Goal: Information Seeking & Learning: Learn about a topic

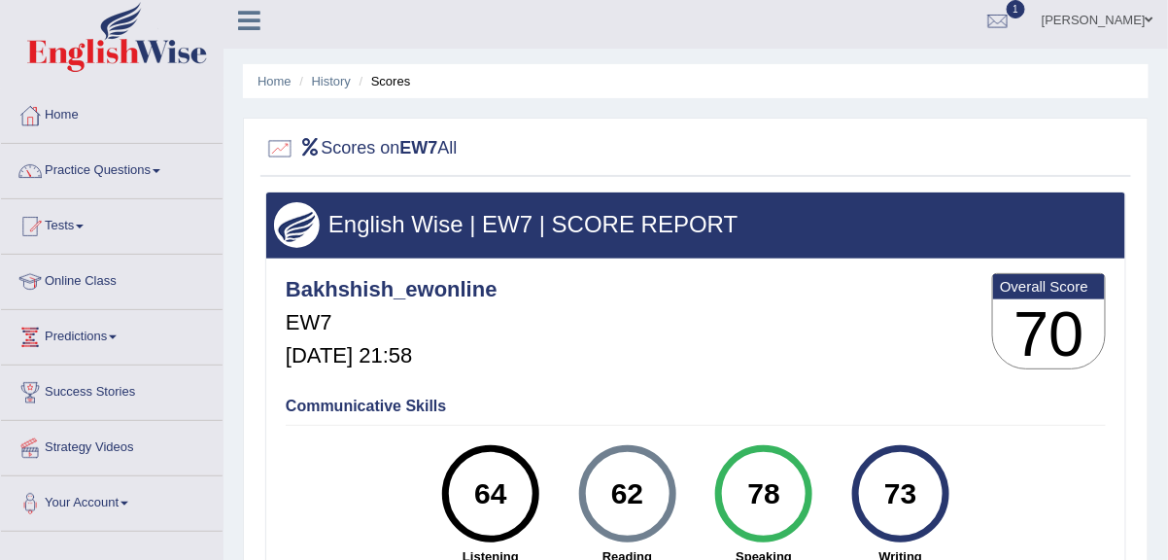
drag, startPoint x: 0, startPoint y: 0, endPoint x: 868, endPoint y: 367, distance: 942.9
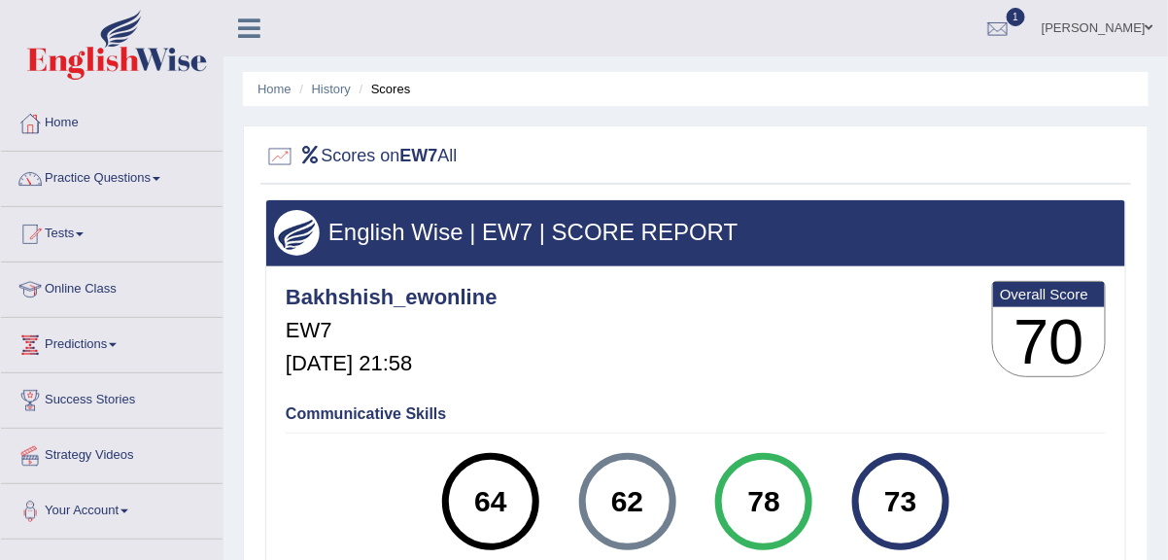
drag, startPoint x: 868, startPoint y: 367, endPoint x: 1004, endPoint y: 451, distance: 159.6
click at [1004, 453] on div at bounding box center [1037, 453] width 137 height 1
drag, startPoint x: 1167, startPoint y: 54, endPoint x: 1173, endPoint y: 115, distance: 60.5
click at [1167, 115] on html "Toggle navigation Home Practice Questions Speaking Practice Read Aloud Repeat S…" at bounding box center [584, 280] width 1168 height 560
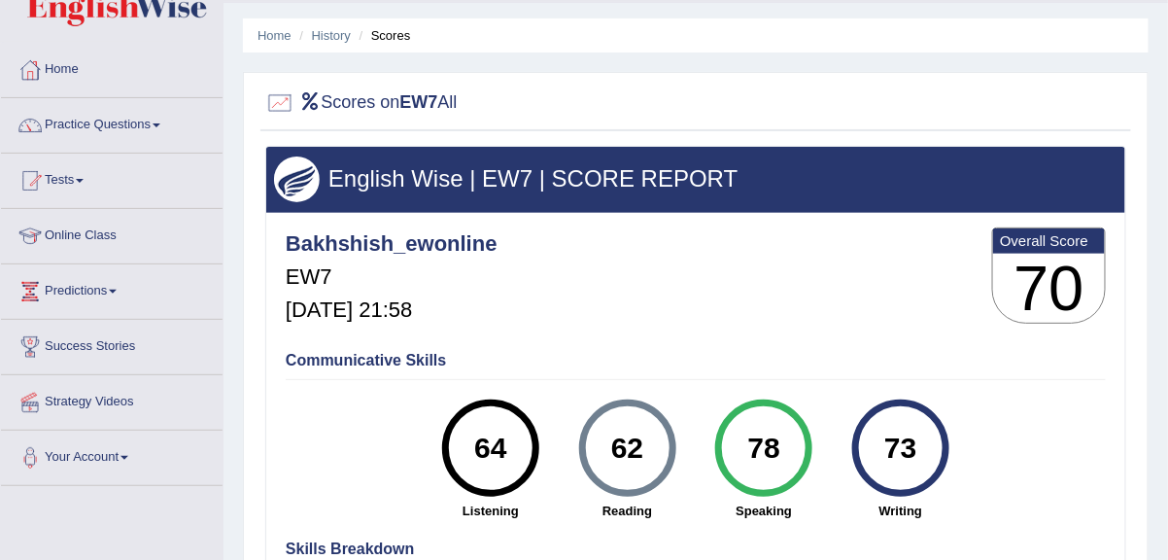
scroll to position [12, 0]
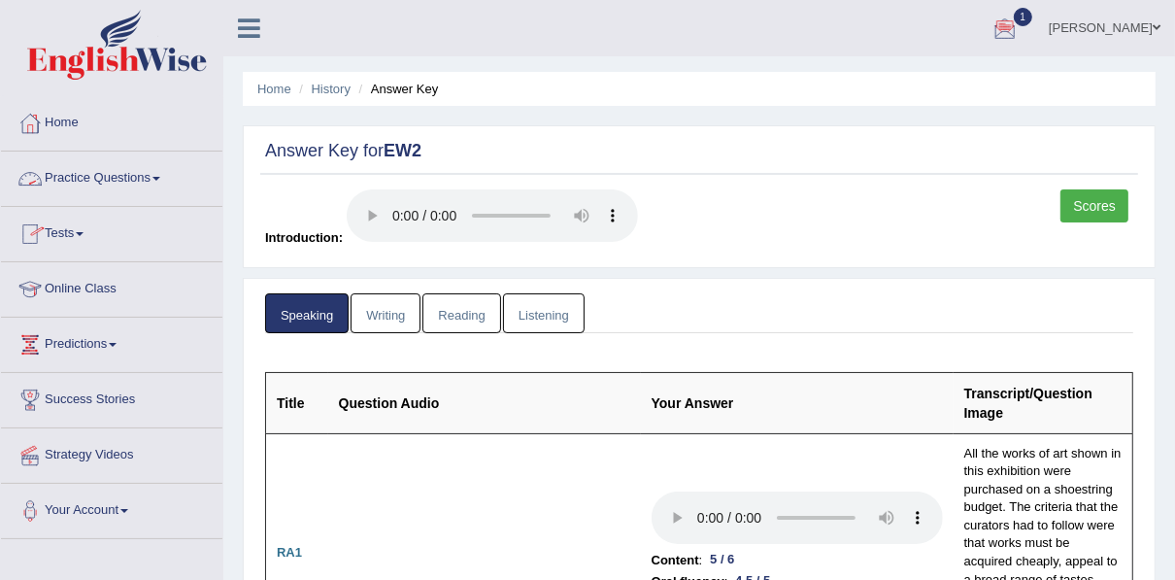
click at [105, 173] on link "Practice Questions" at bounding box center [111, 176] width 221 height 49
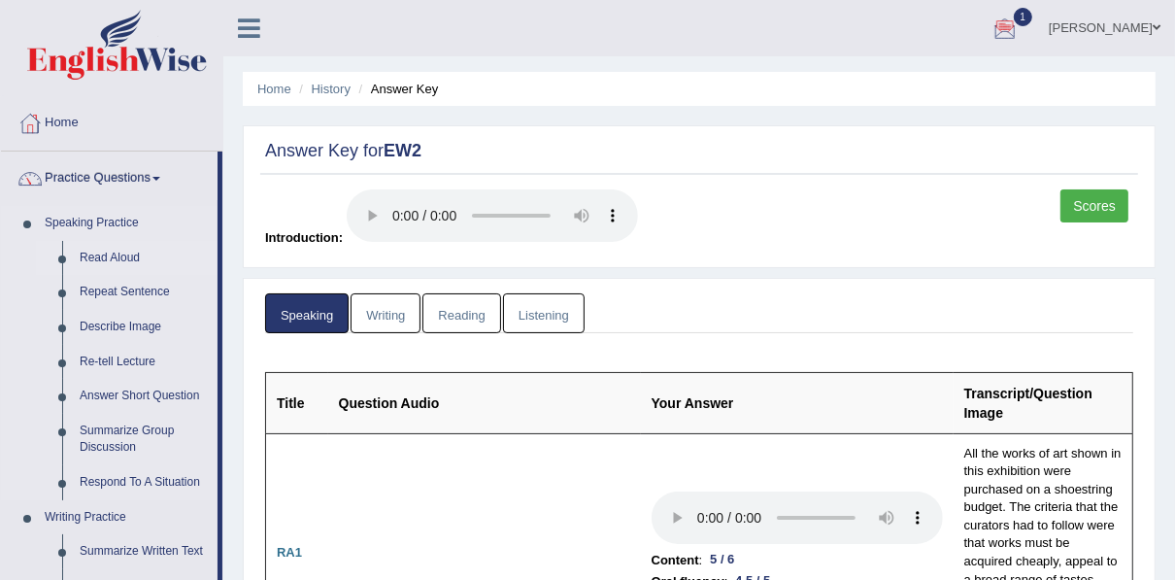
click at [86, 256] on link "Read Aloud" at bounding box center [144, 258] width 147 height 35
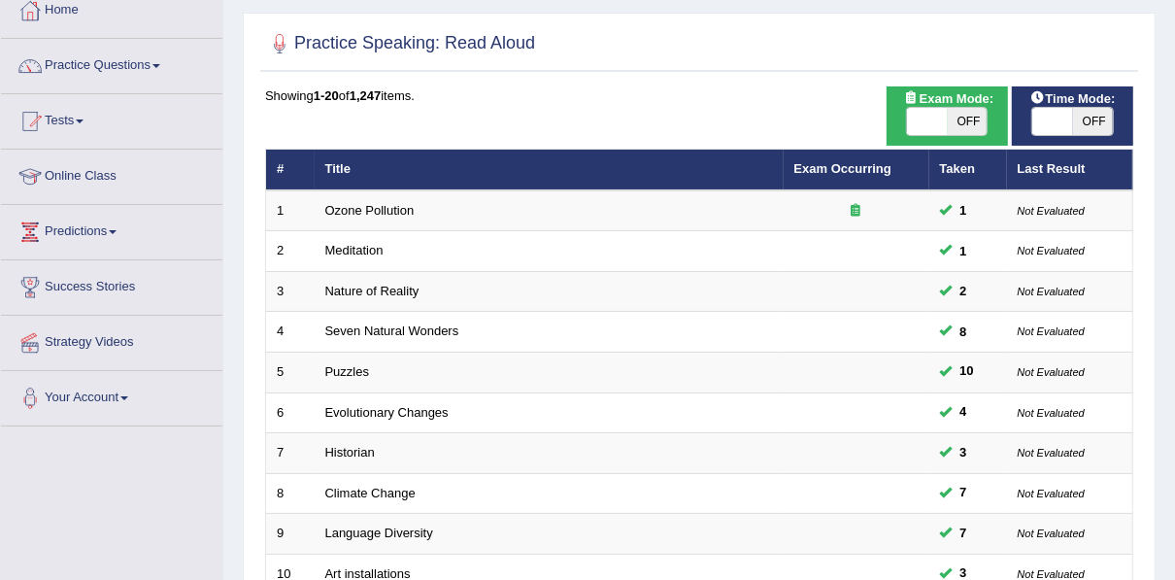
scroll to position [116, 0]
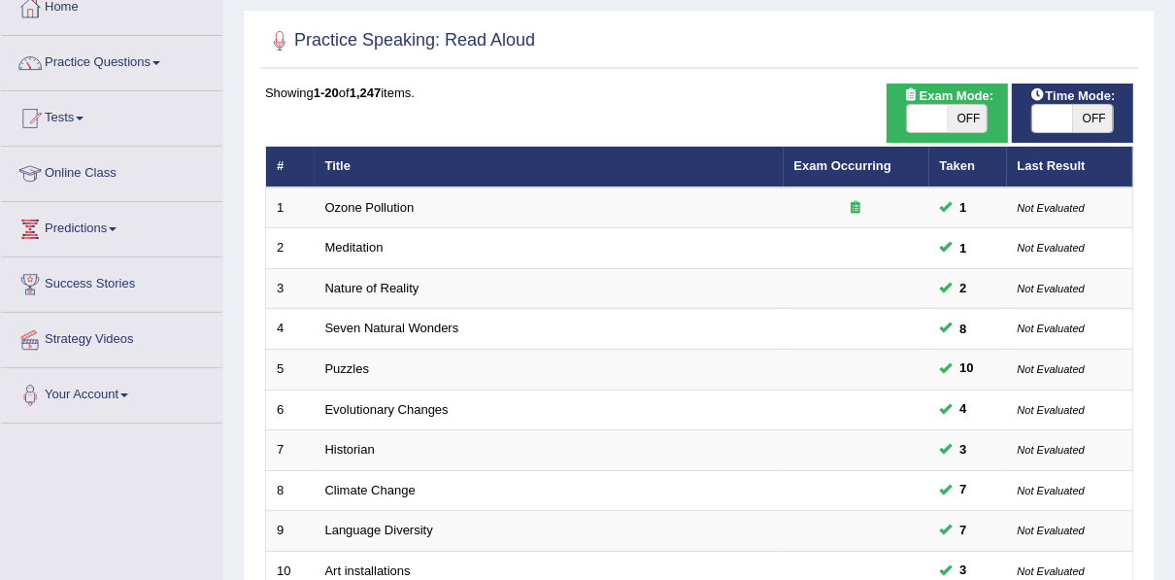
click at [954, 118] on span "OFF" at bounding box center [968, 118] width 41 height 27
checkbox input "true"
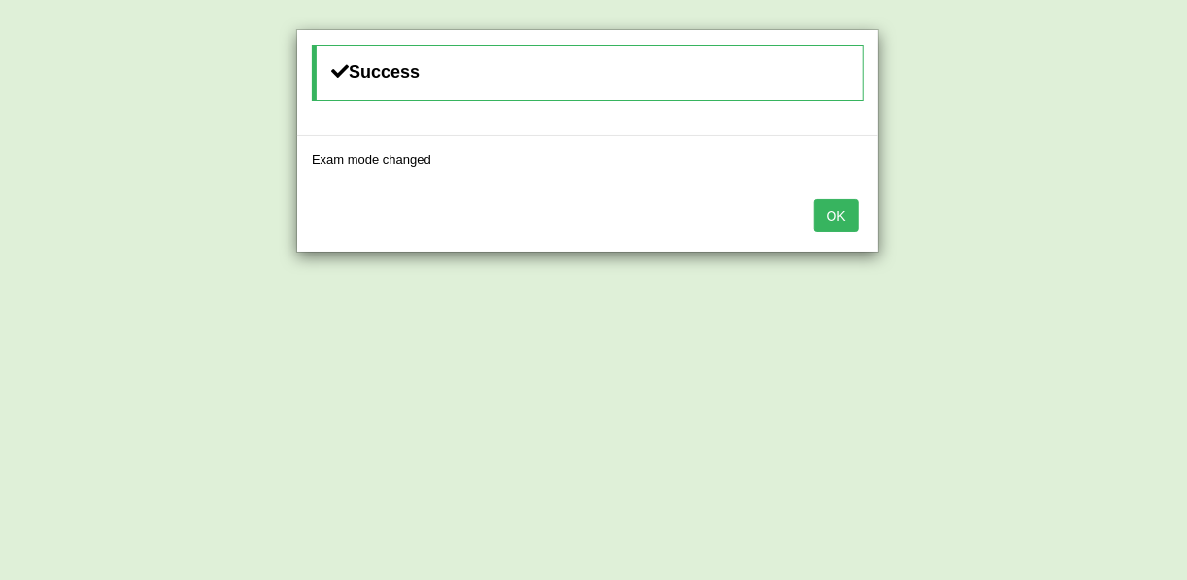
click at [831, 220] on button "OK" at bounding box center [836, 215] width 45 height 33
click at [837, 205] on button "OK" at bounding box center [836, 215] width 45 height 33
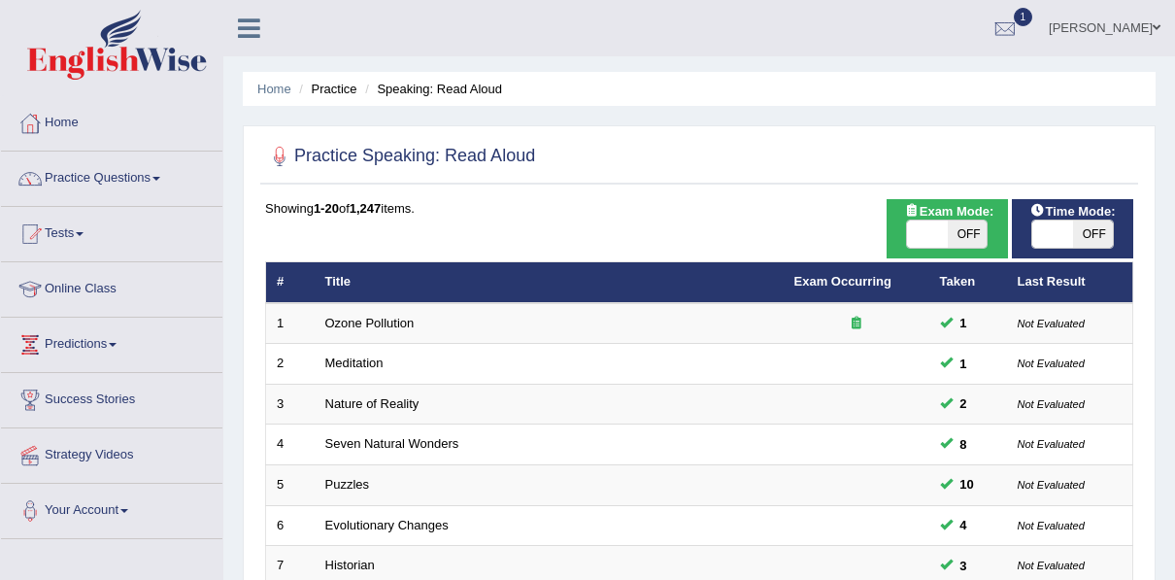
scroll to position [116, 0]
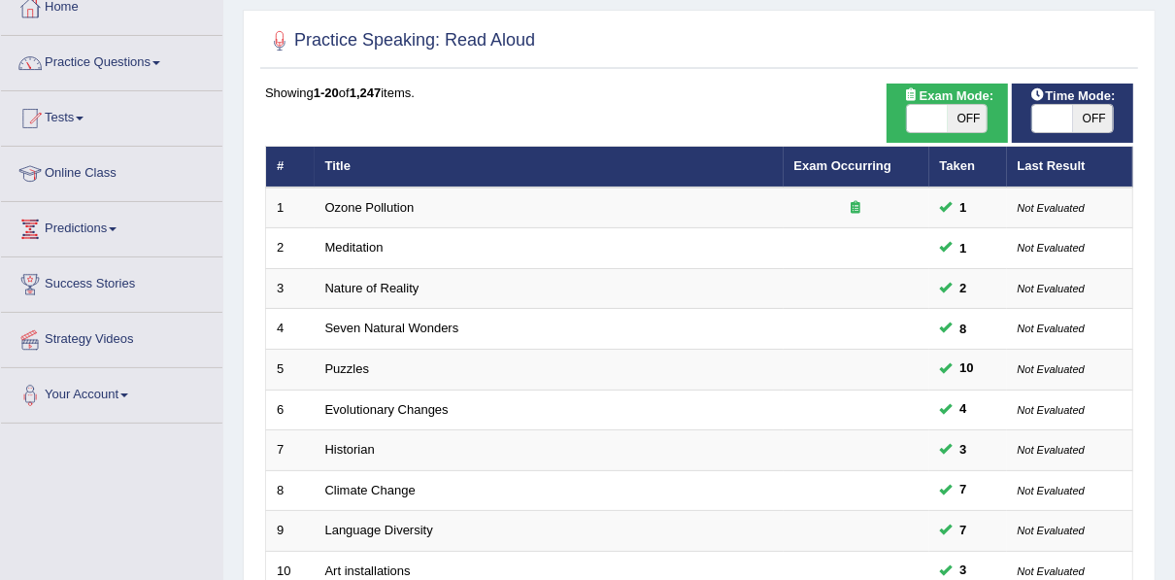
click at [1071, 115] on span at bounding box center [1053, 118] width 41 height 27
checkbox input "true"
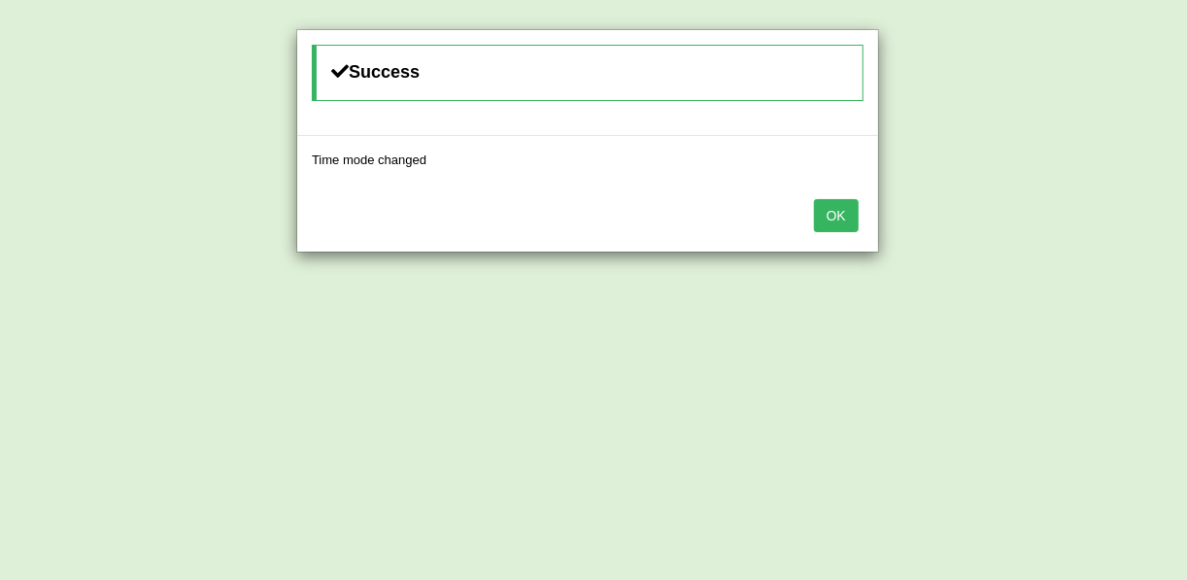
click at [838, 213] on button "OK" at bounding box center [836, 215] width 45 height 33
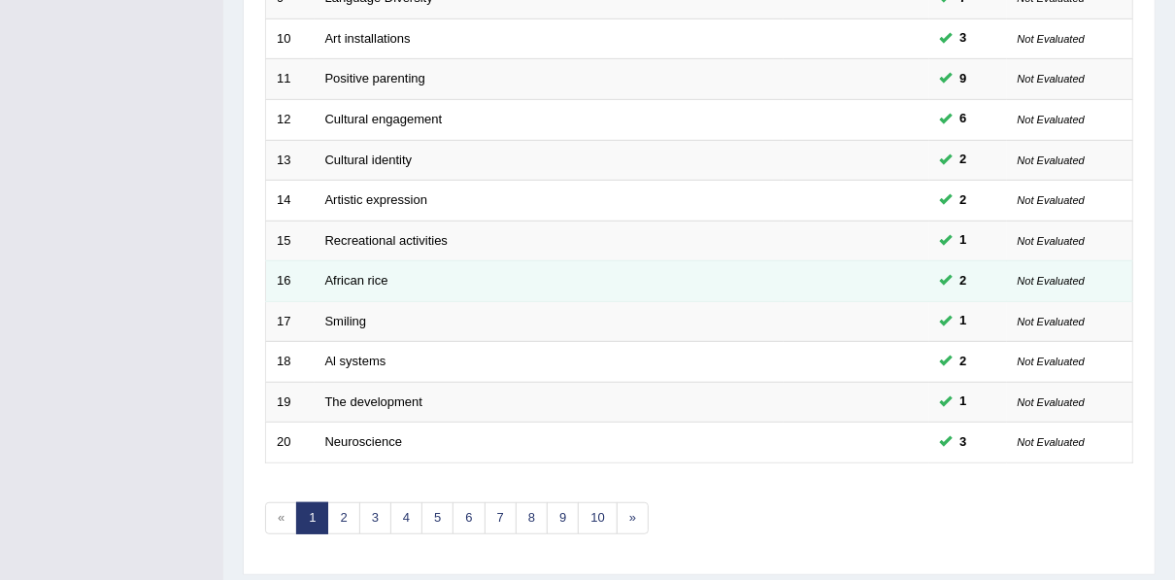
scroll to position [637, 0]
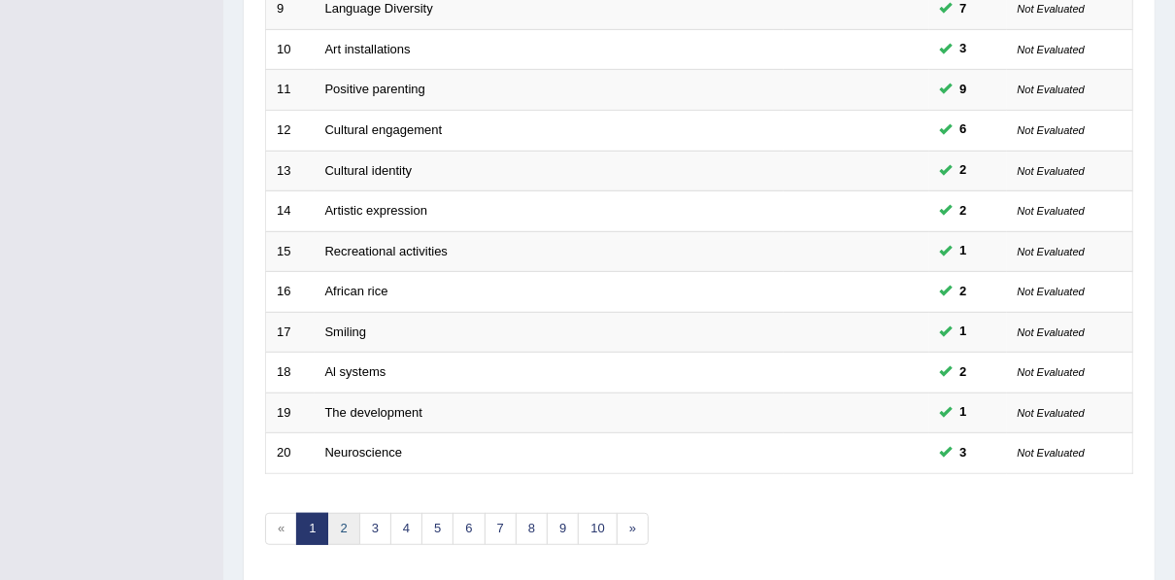
click at [334, 513] on link "2" at bounding box center [343, 529] width 32 height 32
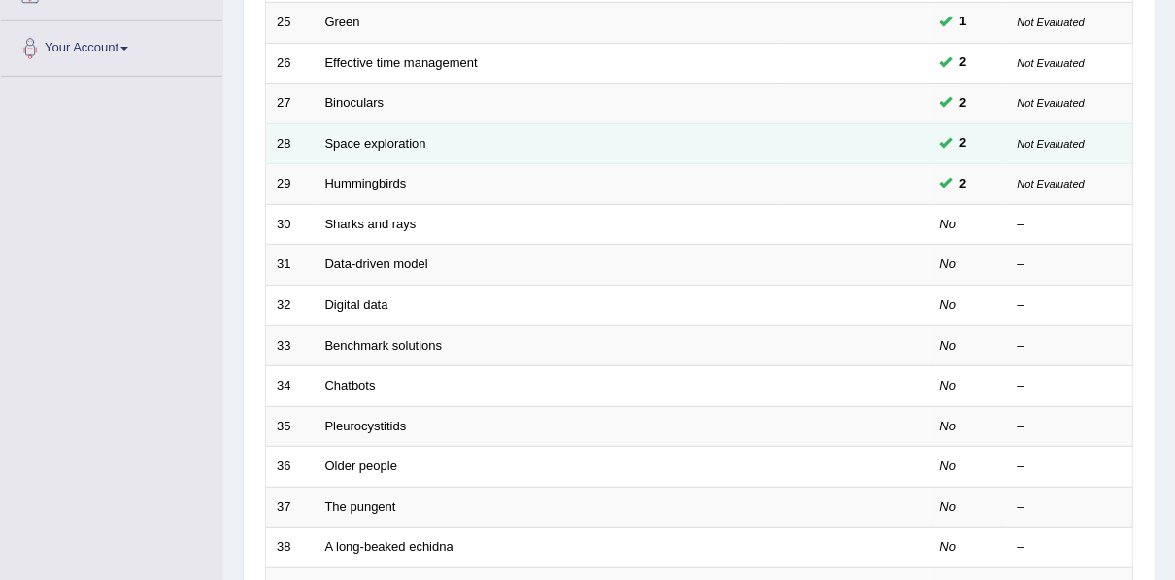
scroll to position [450, 0]
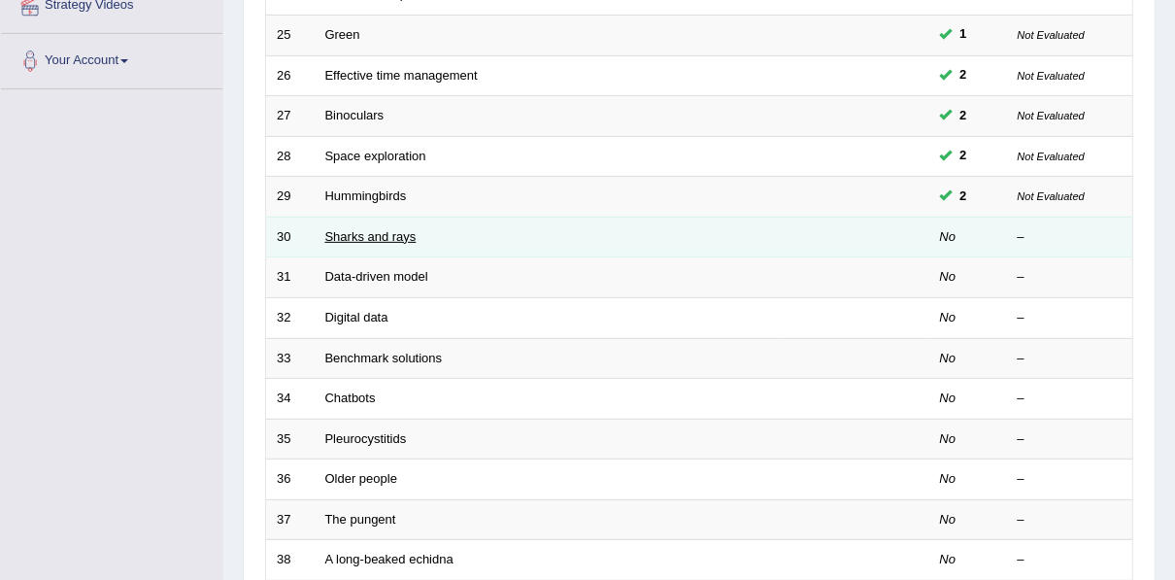
click at [388, 235] on link "Sharks and rays" at bounding box center [370, 236] width 91 height 15
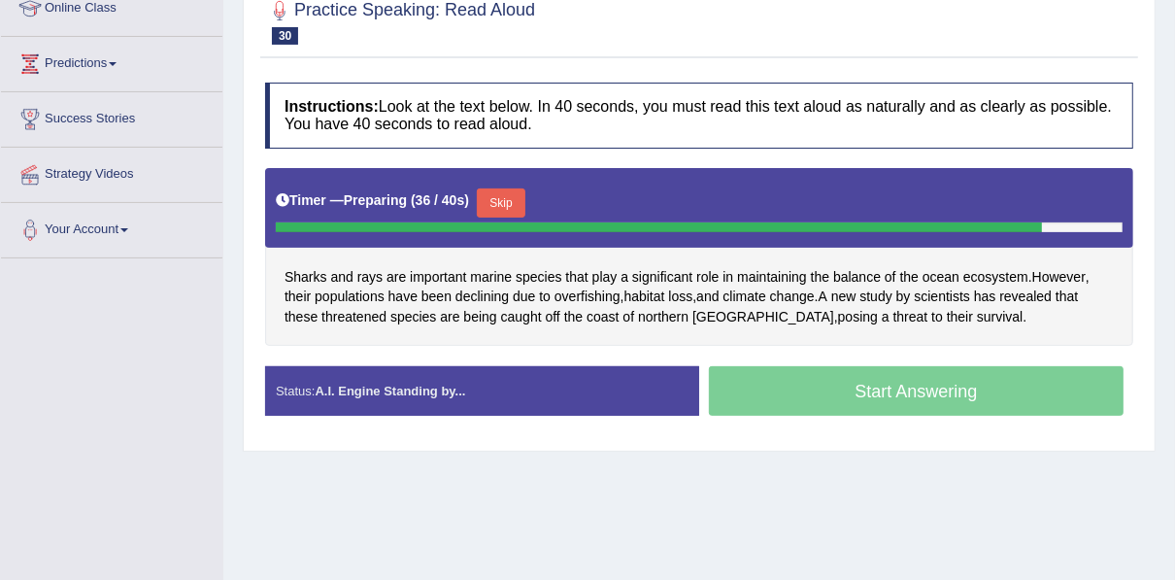
scroll to position [284, 0]
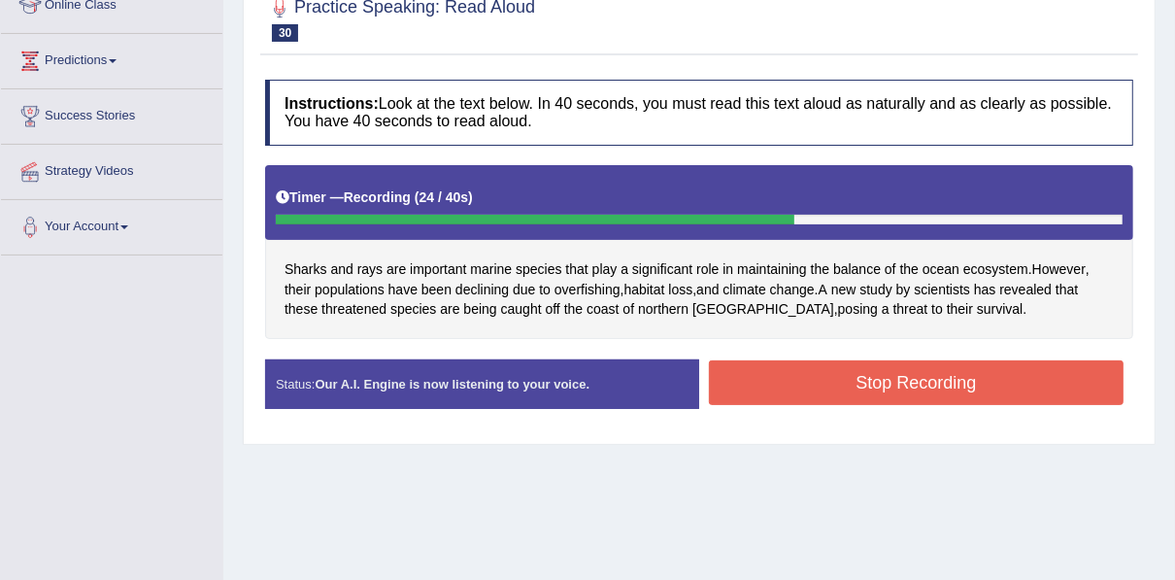
click at [892, 373] on button "Stop Recording" at bounding box center [916, 382] width 415 height 45
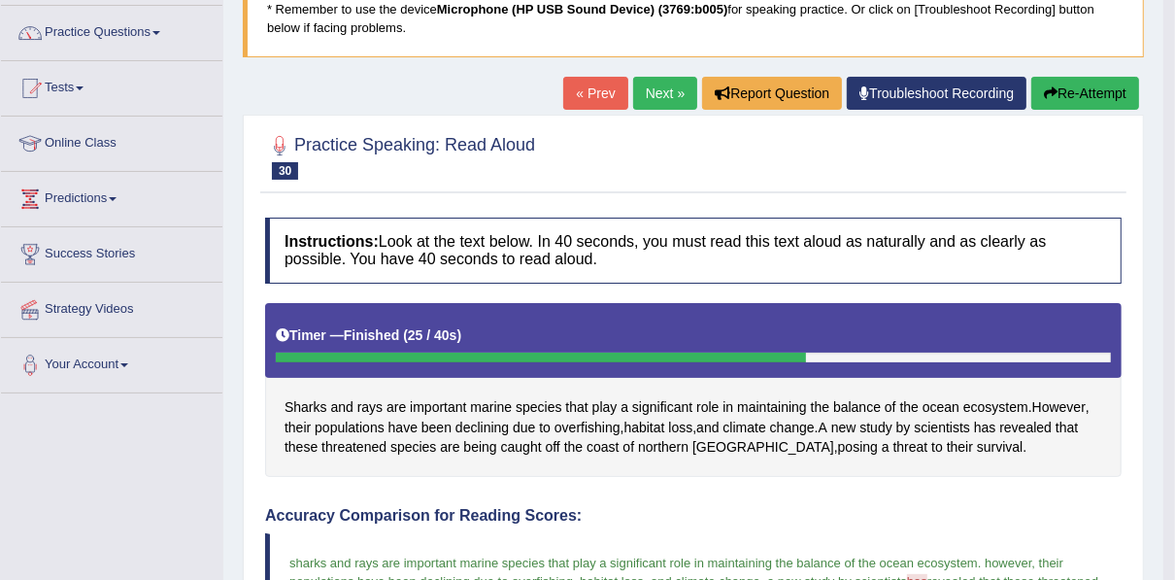
scroll to position [131, 0]
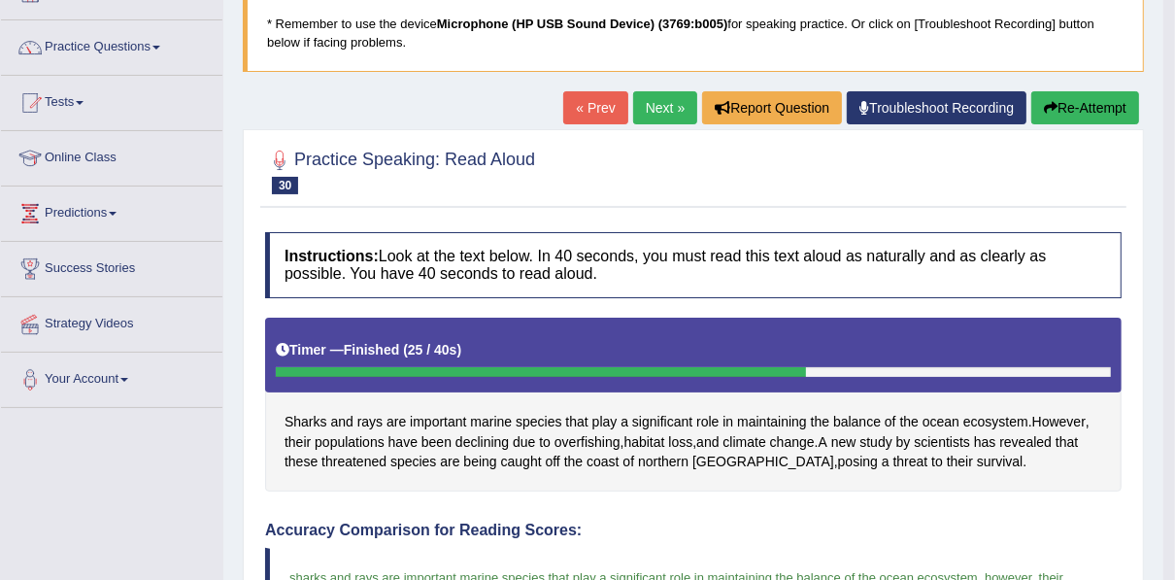
click at [1086, 111] on button "Re-Attempt" at bounding box center [1086, 107] width 108 height 33
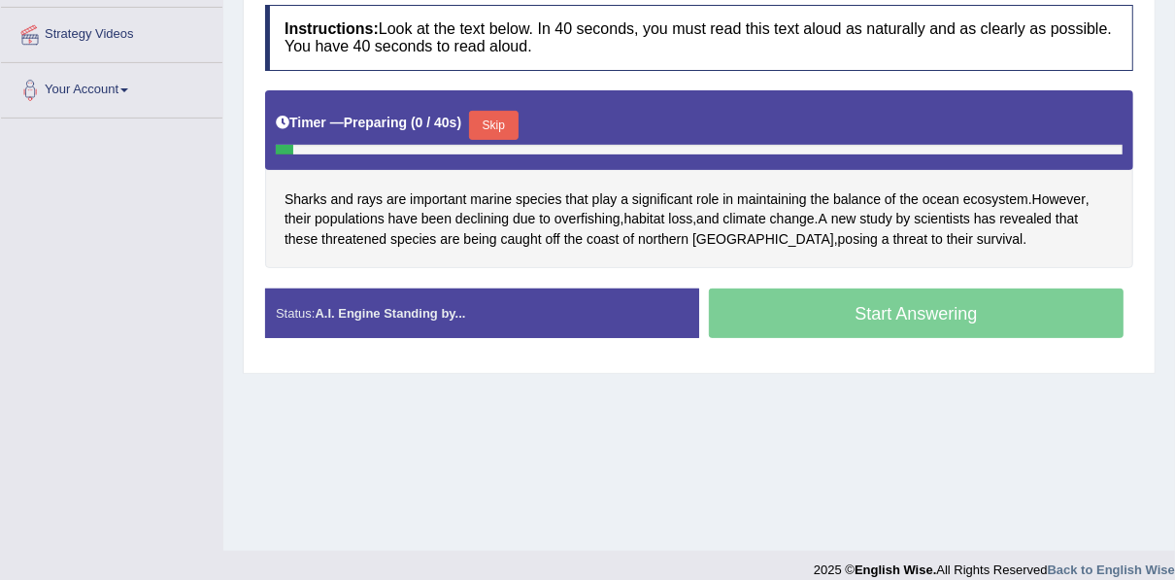
click at [486, 111] on button "Skip" at bounding box center [493, 125] width 49 height 29
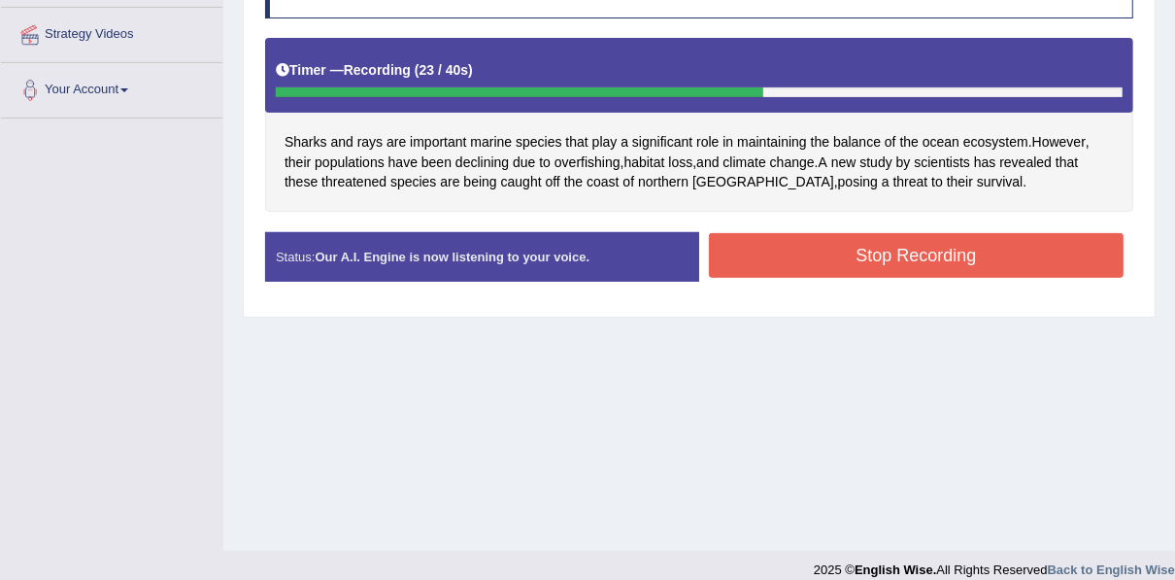
click at [928, 252] on button "Stop Recording" at bounding box center [916, 255] width 415 height 45
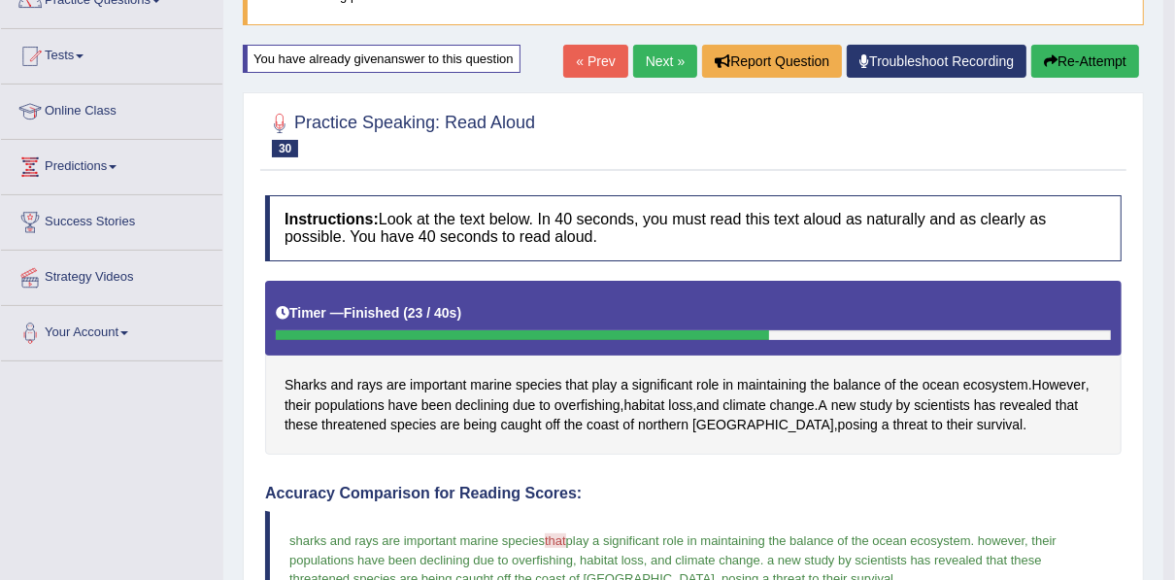
scroll to position [162, 0]
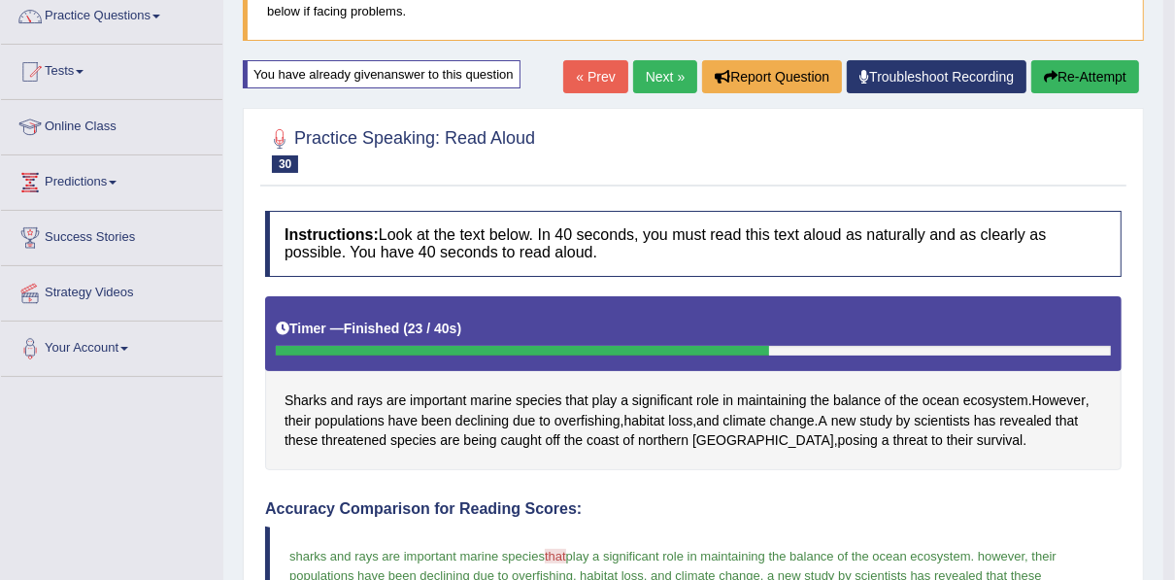
click at [673, 73] on link "Next »" at bounding box center [665, 76] width 64 height 33
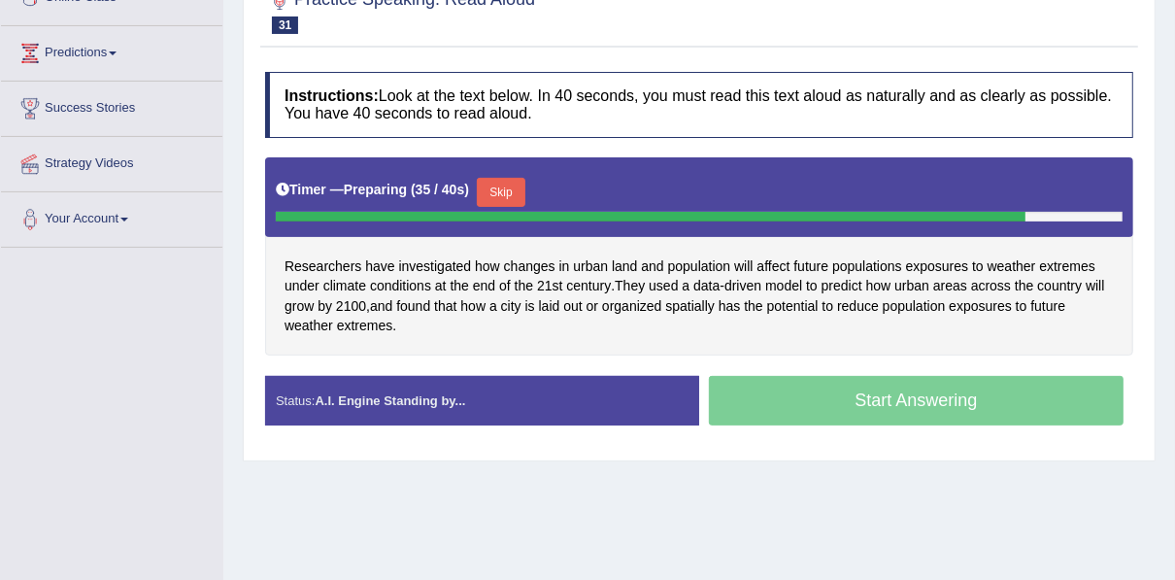
click at [502, 188] on button "Skip" at bounding box center [501, 192] width 49 height 29
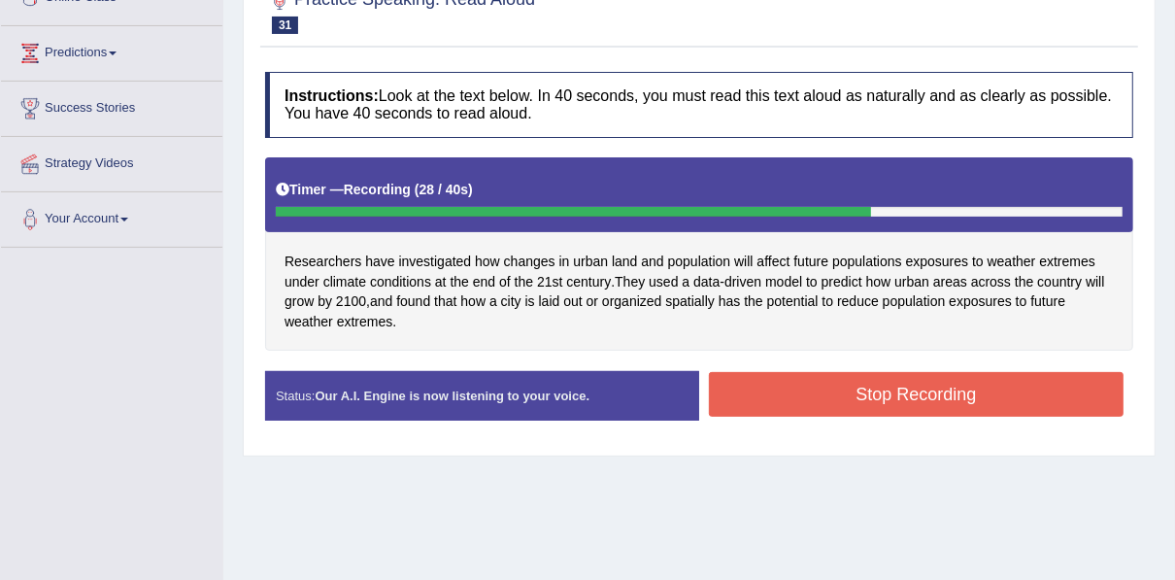
click at [885, 378] on button "Stop Recording" at bounding box center [916, 394] width 415 height 45
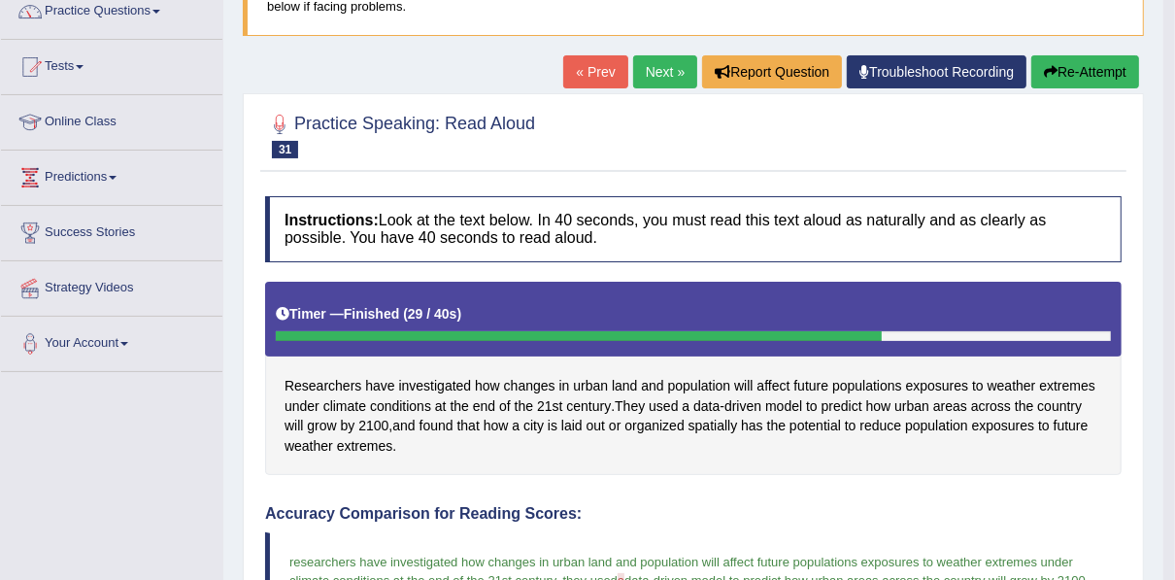
scroll to position [101, 0]
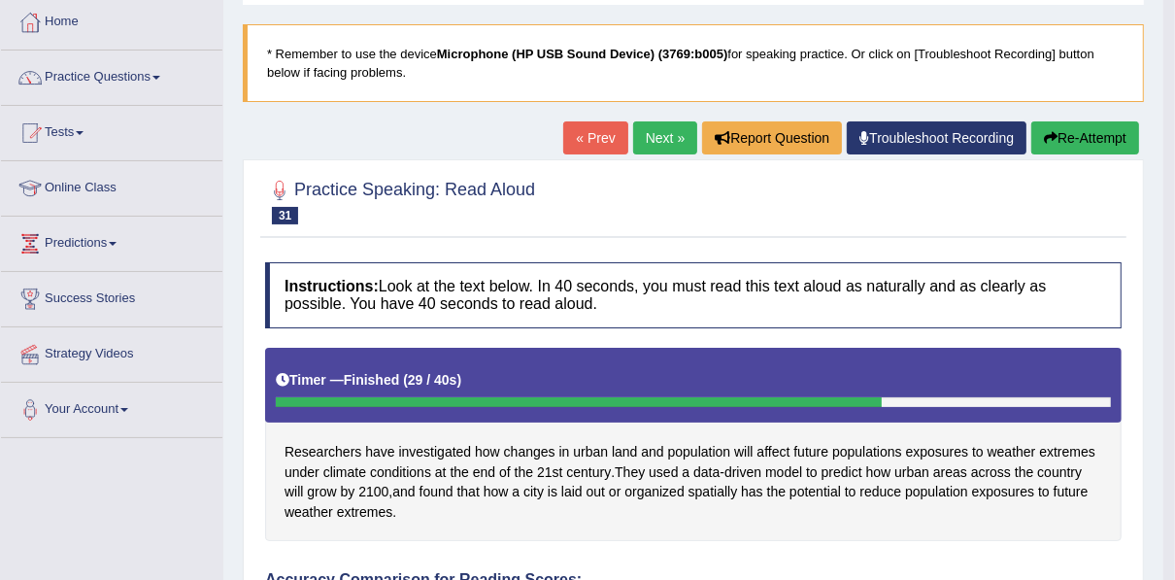
click at [1065, 140] on button "Re-Attempt" at bounding box center [1086, 137] width 108 height 33
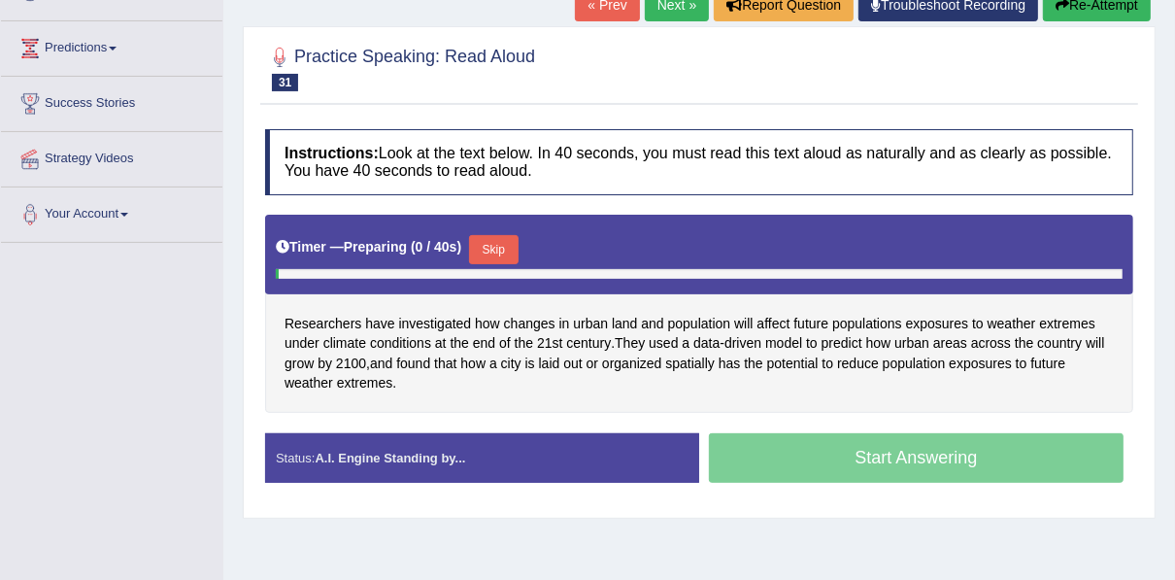
scroll to position [296, 0]
click at [492, 244] on button "Skip" at bounding box center [493, 249] width 49 height 29
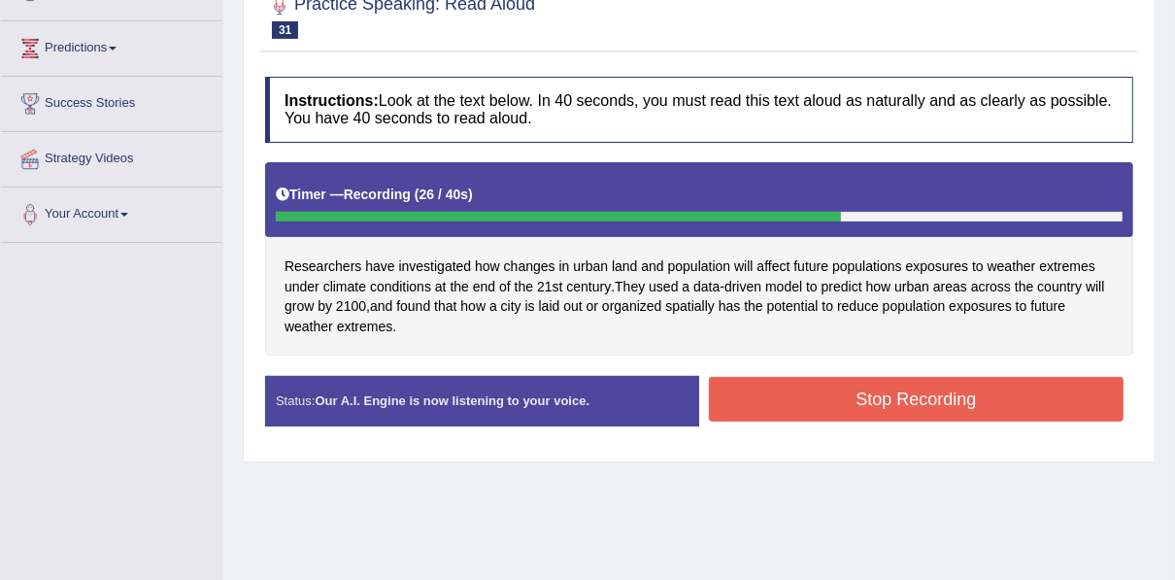
click at [827, 379] on button "Stop Recording" at bounding box center [916, 399] width 415 height 45
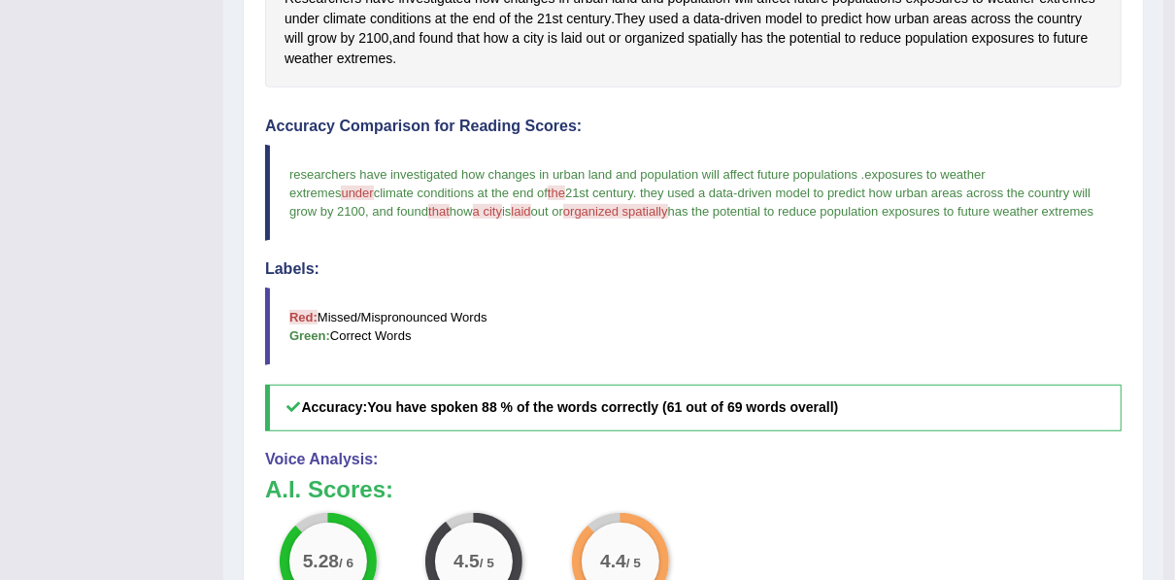
scroll to position [564, 0]
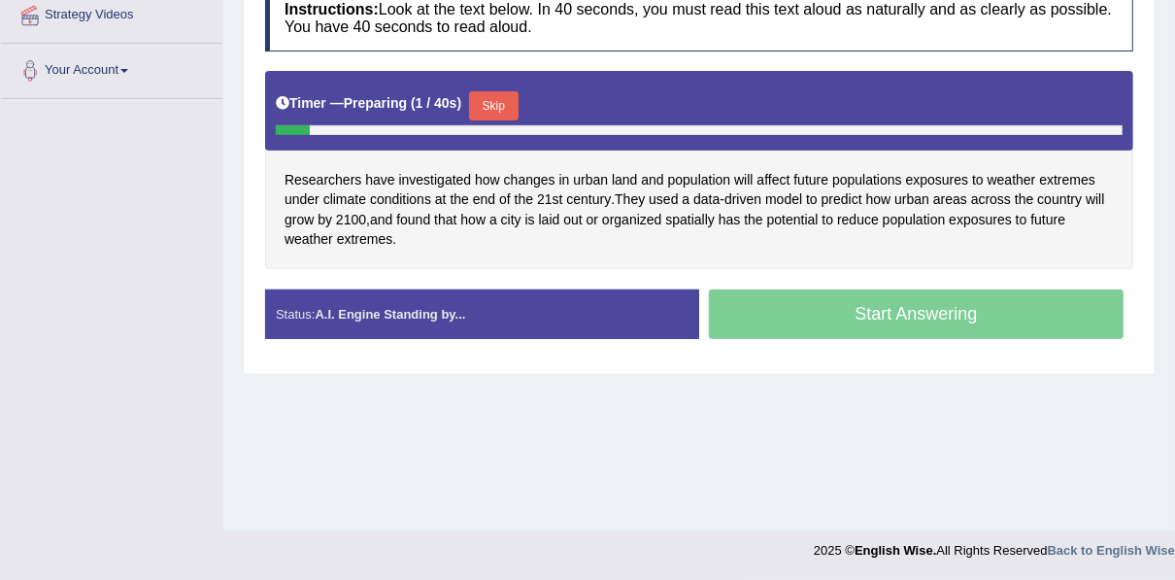
scroll to position [440, 0]
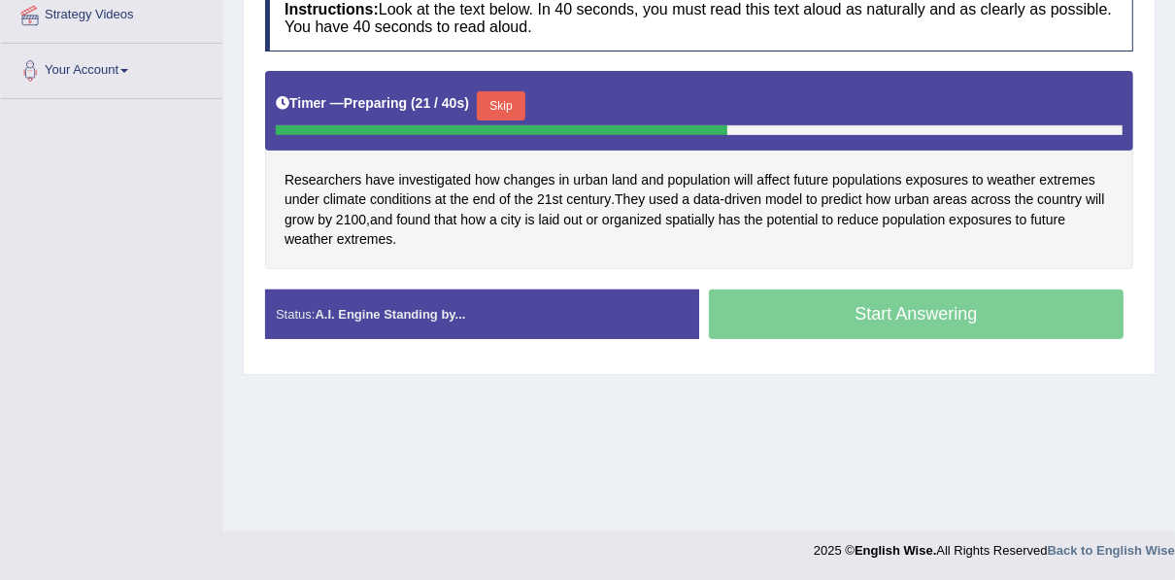
click at [518, 99] on button "Skip" at bounding box center [501, 105] width 49 height 29
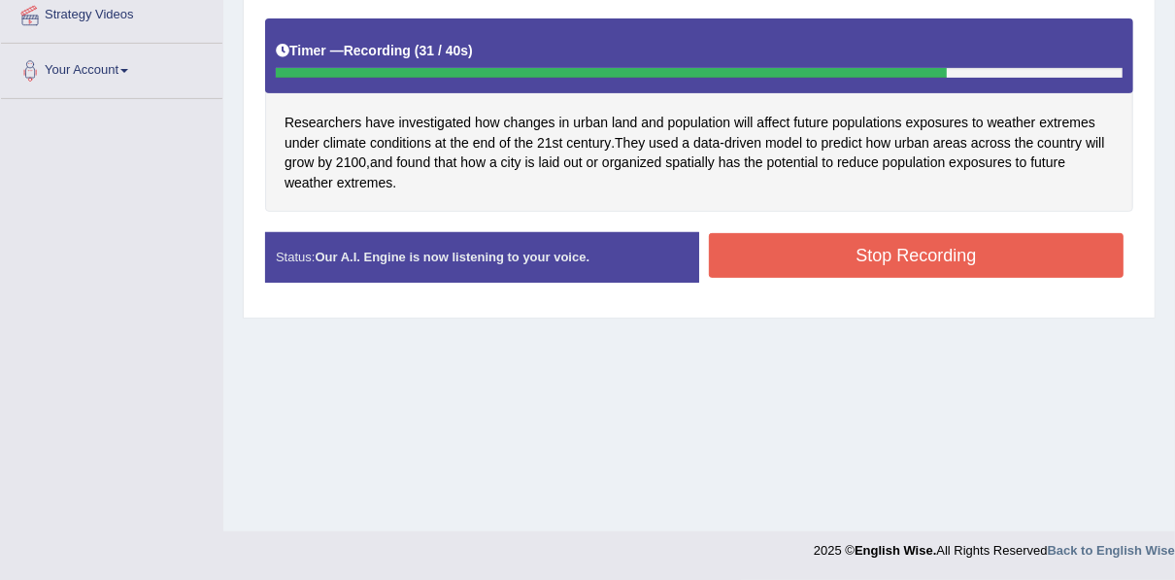
click at [820, 262] on button "Stop Recording" at bounding box center [916, 255] width 415 height 45
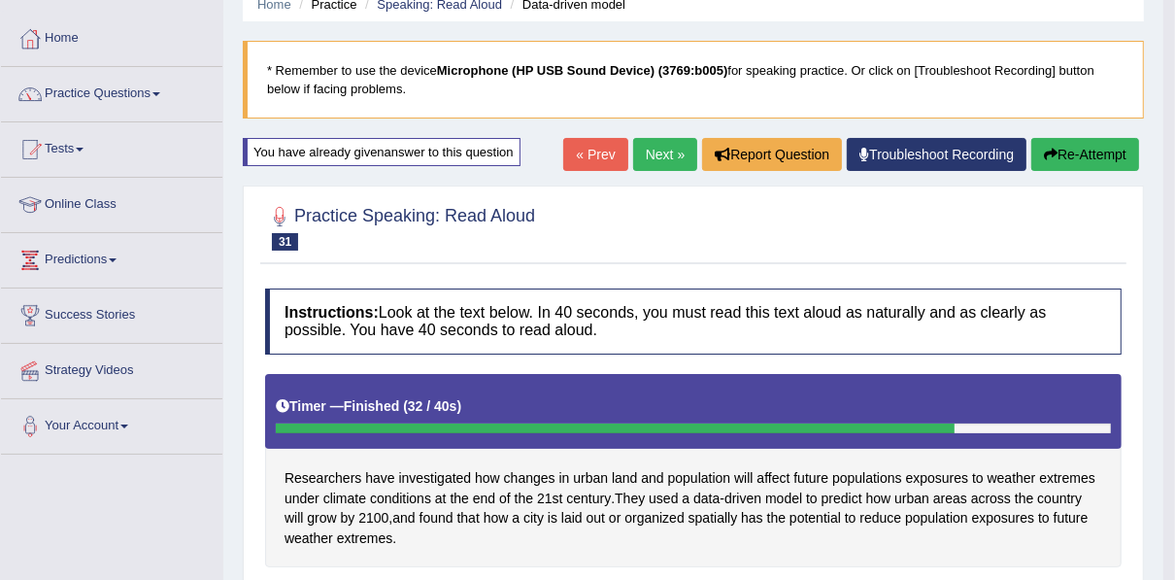
scroll to position [61, 0]
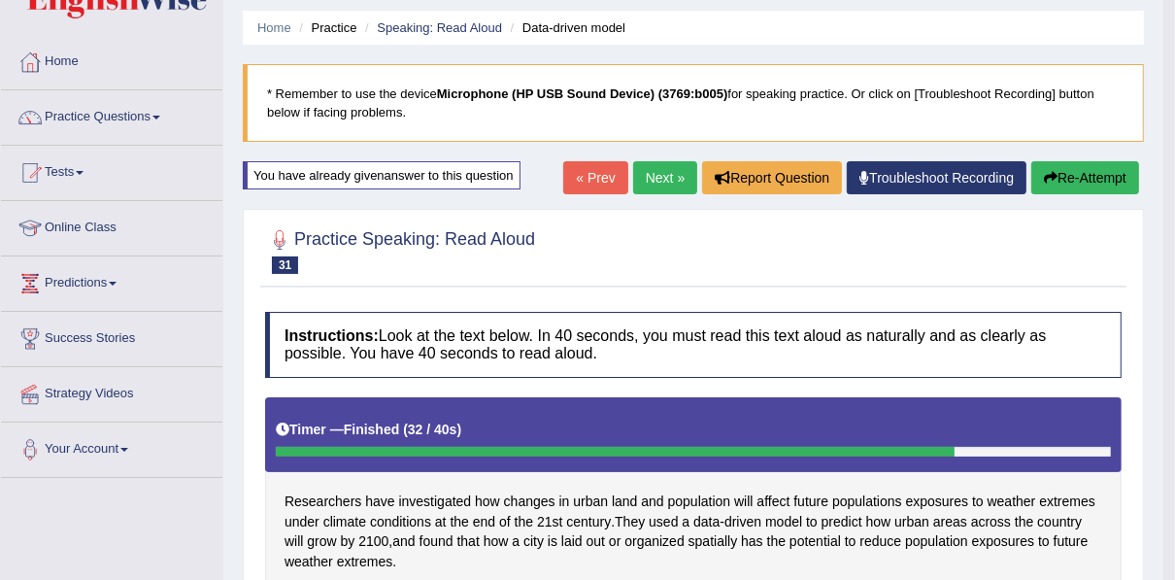
click at [1107, 171] on button "Re-Attempt" at bounding box center [1086, 177] width 108 height 33
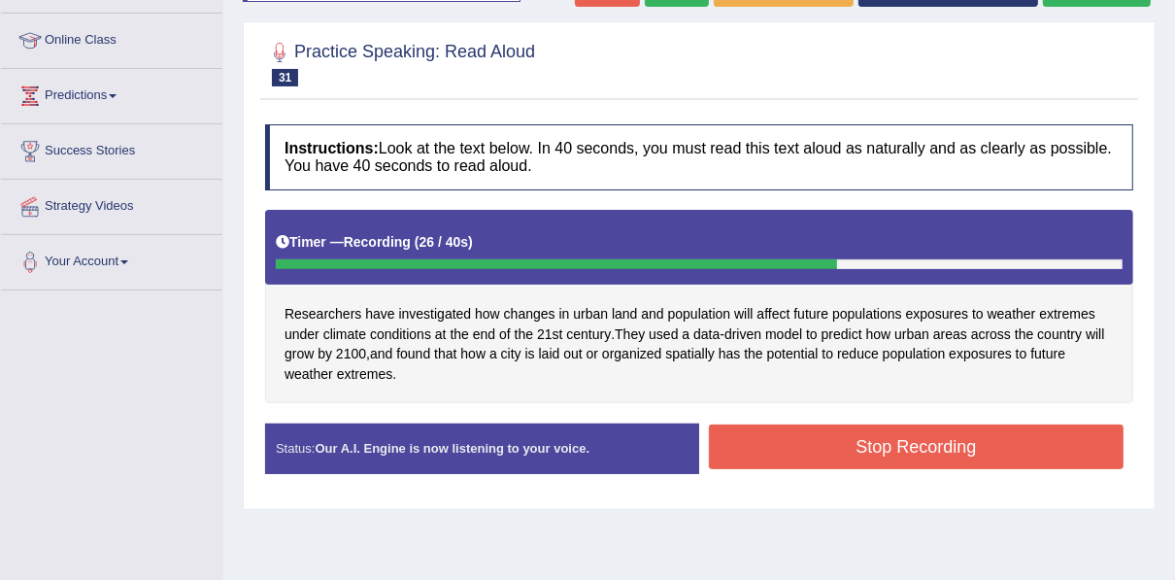
click at [812, 434] on button "Stop Recording" at bounding box center [916, 447] width 415 height 45
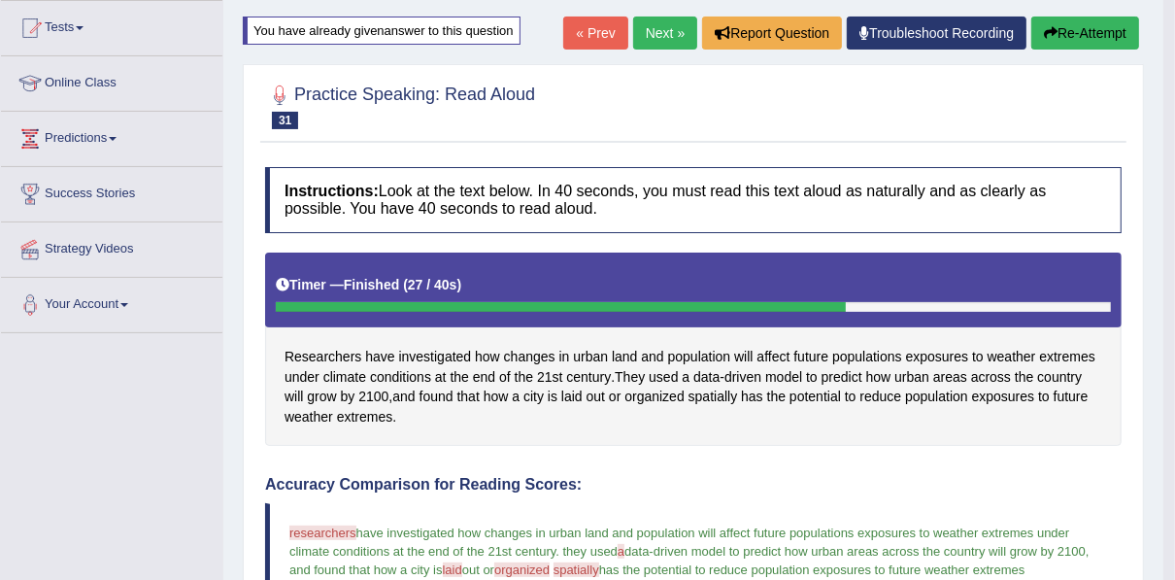
scroll to position [110, 0]
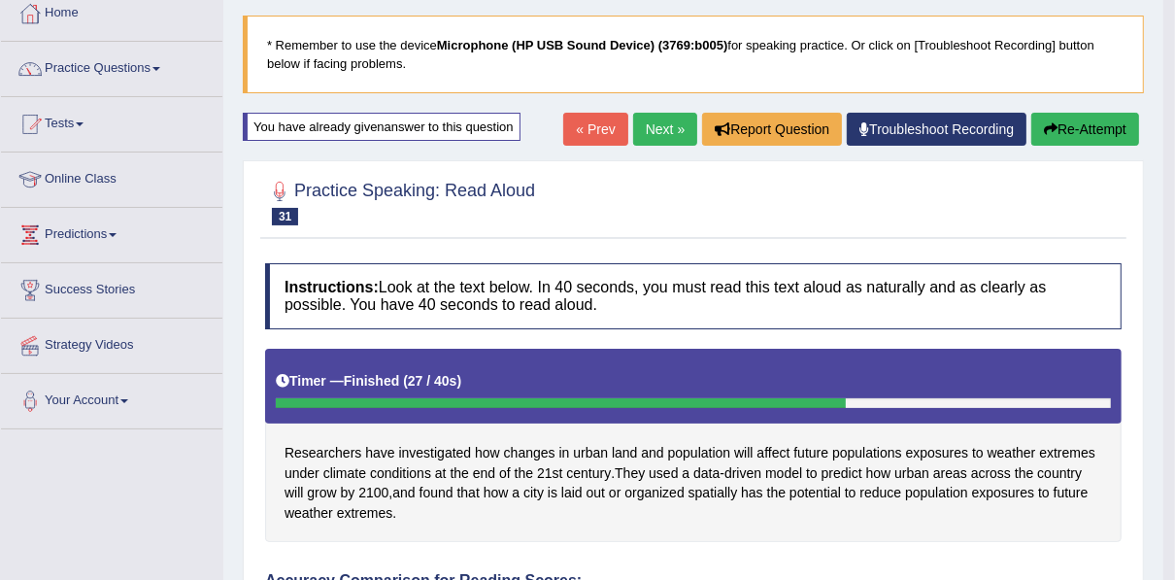
drag, startPoint x: 667, startPoint y: 132, endPoint x: 684, endPoint y: 132, distance: 16.5
click at [667, 132] on link "Next »" at bounding box center [665, 129] width 64 height 33
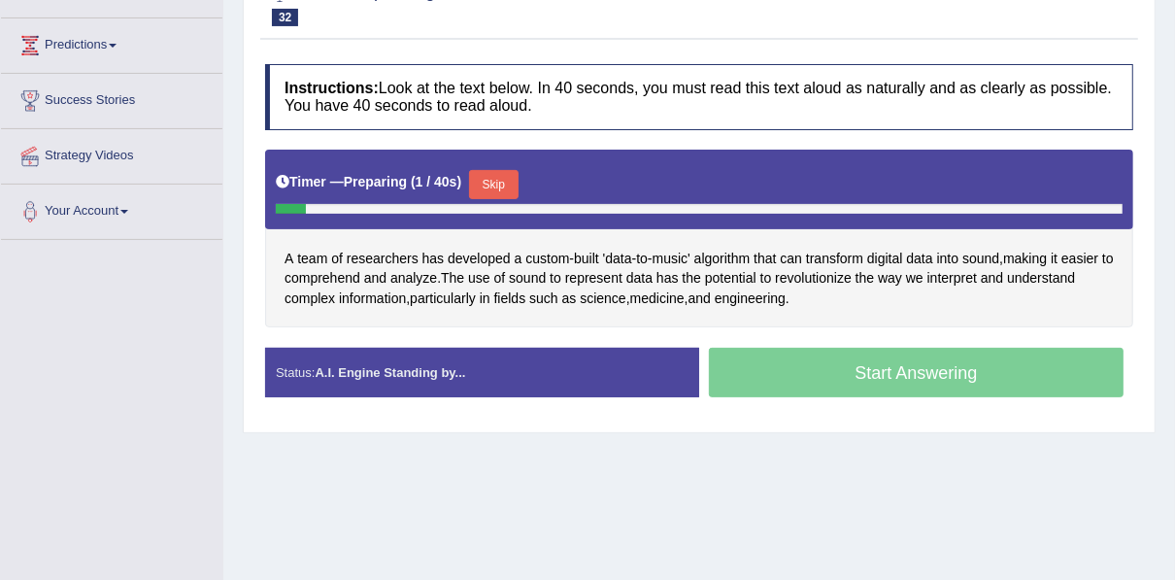
click at [494, 187] on button "Skip" at bounding box center [493, 184] width 49 height 29
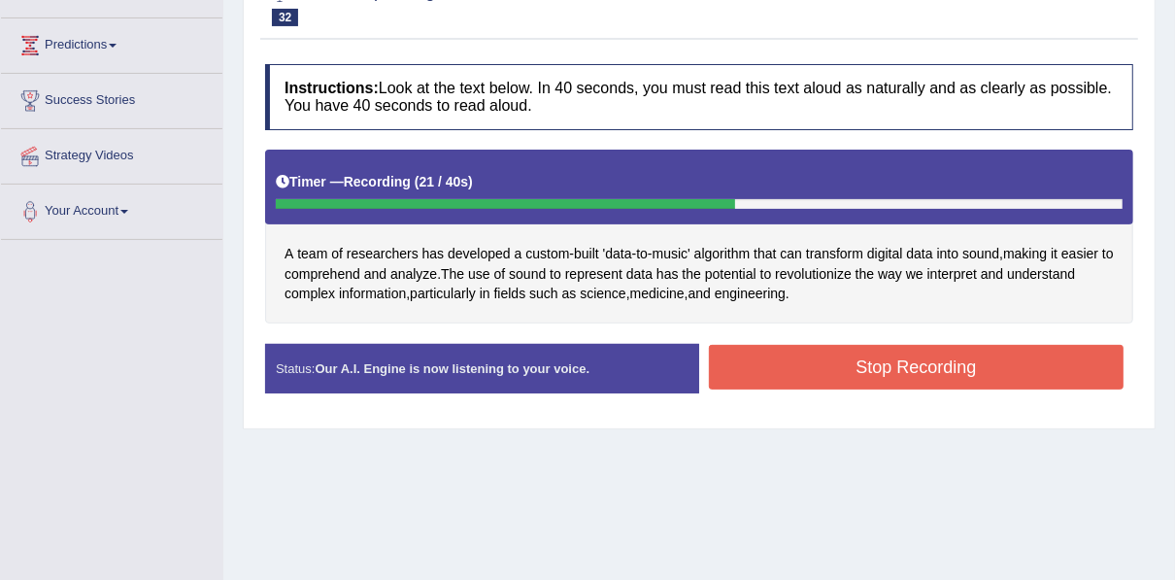
click at [809, 366] on button "Stop Recording" at bounding box center [916, 367] width 415 height 45
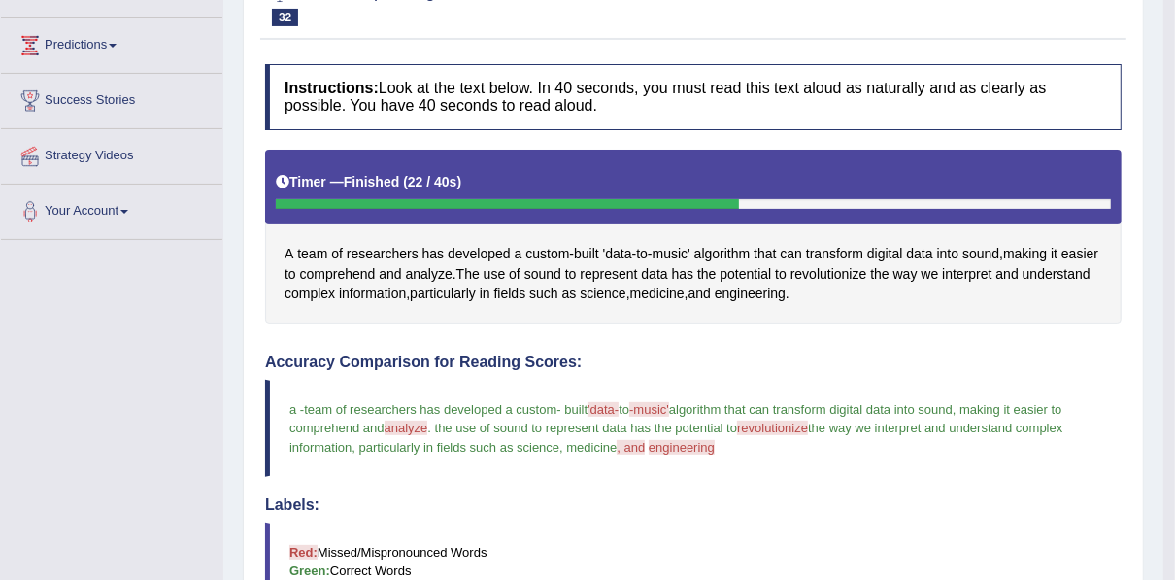
drag, startPoint x: 1178, startPoint y: 255, endPoint x: 1186, endPoint y: 365, distance: 111.0
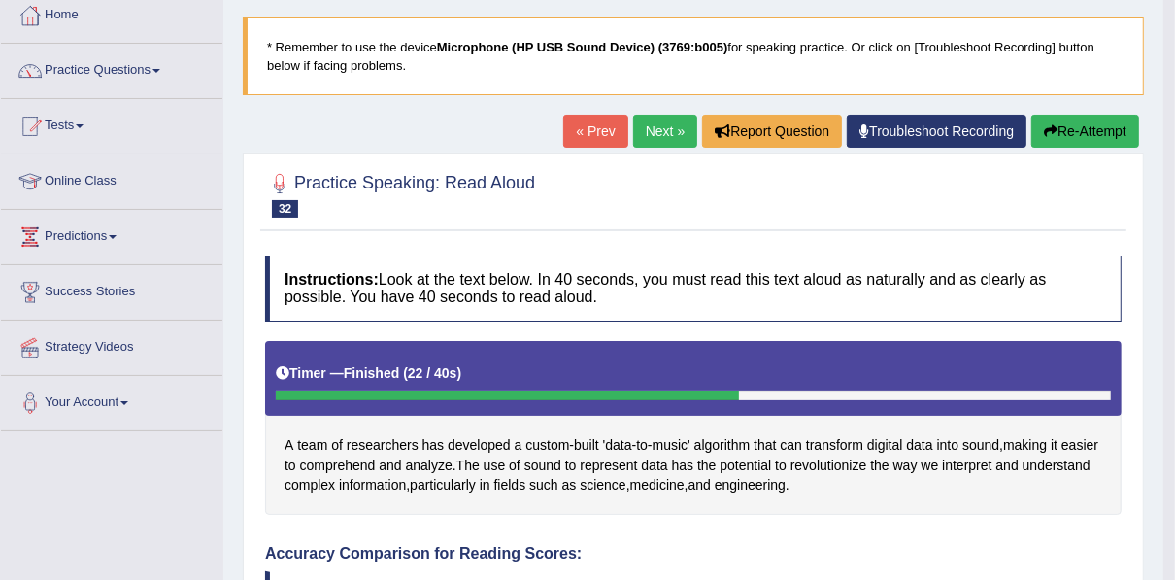
scroll to position [81, 0]
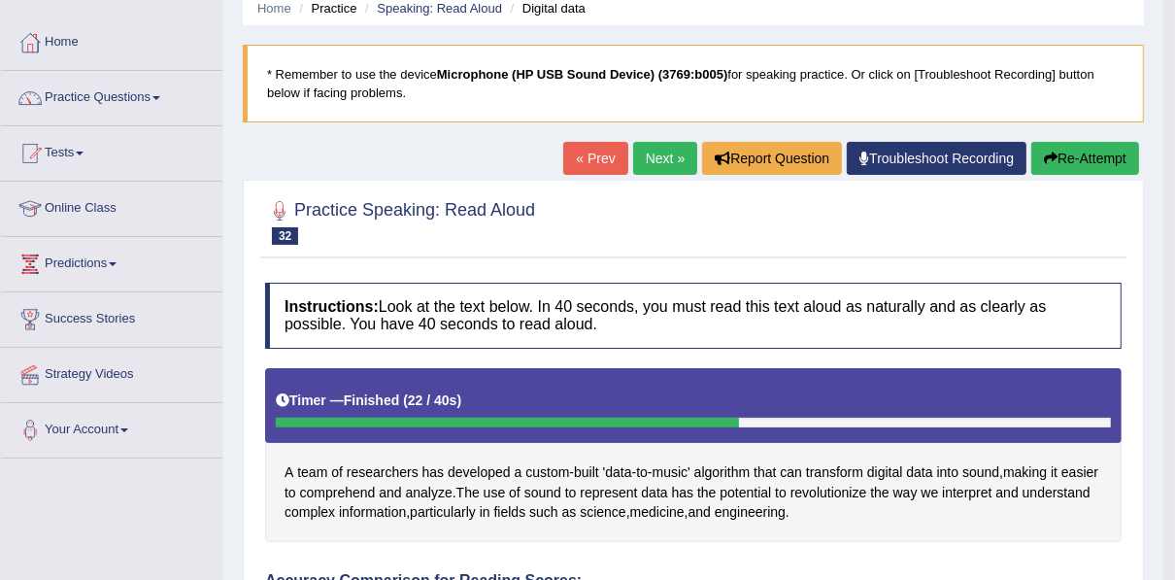
click at [1063, 153] on button "Re-Attempt" at bounding box center [1086, 158] width 108 height 33
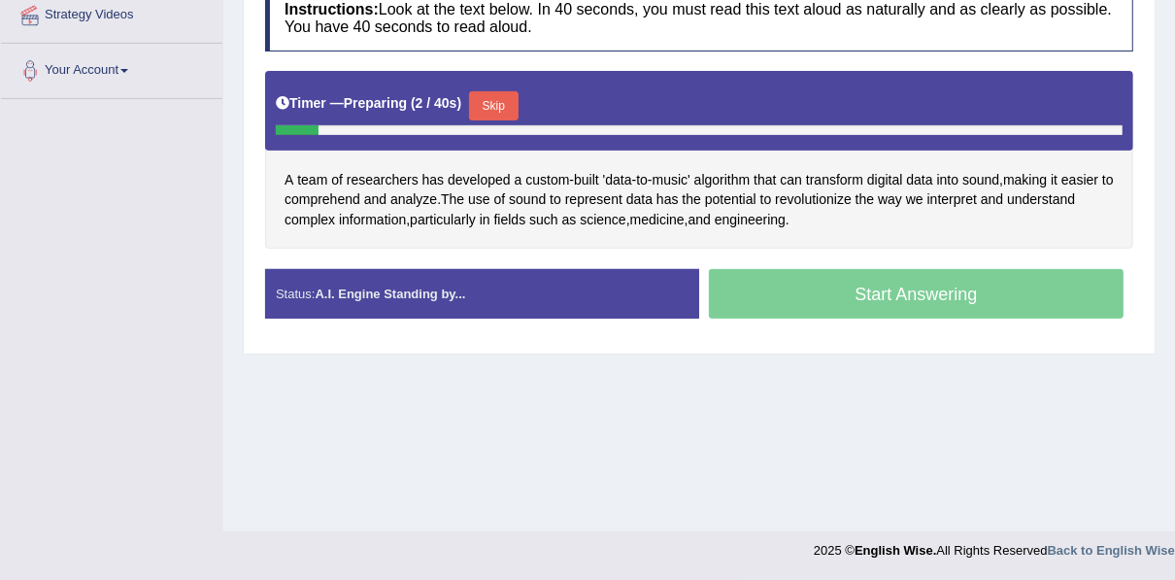
click at [475, 103] on button "Skip" at bounding box center [493, 105] width 49 height 29
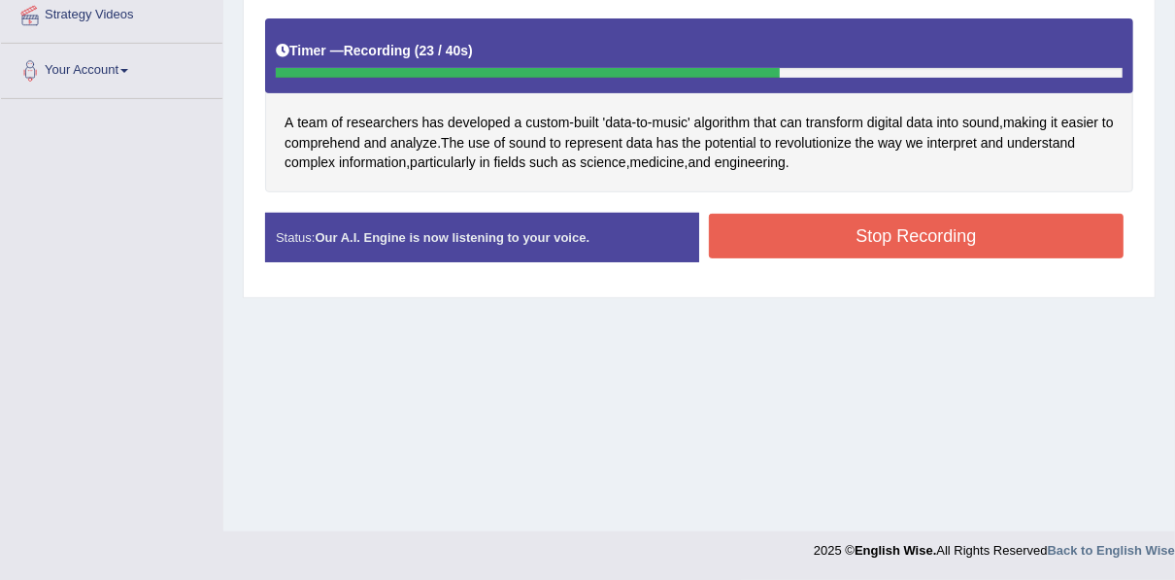
click at [777, 227] on button "Stop Recording" at bounding box center [916, 236] width 415 height 45
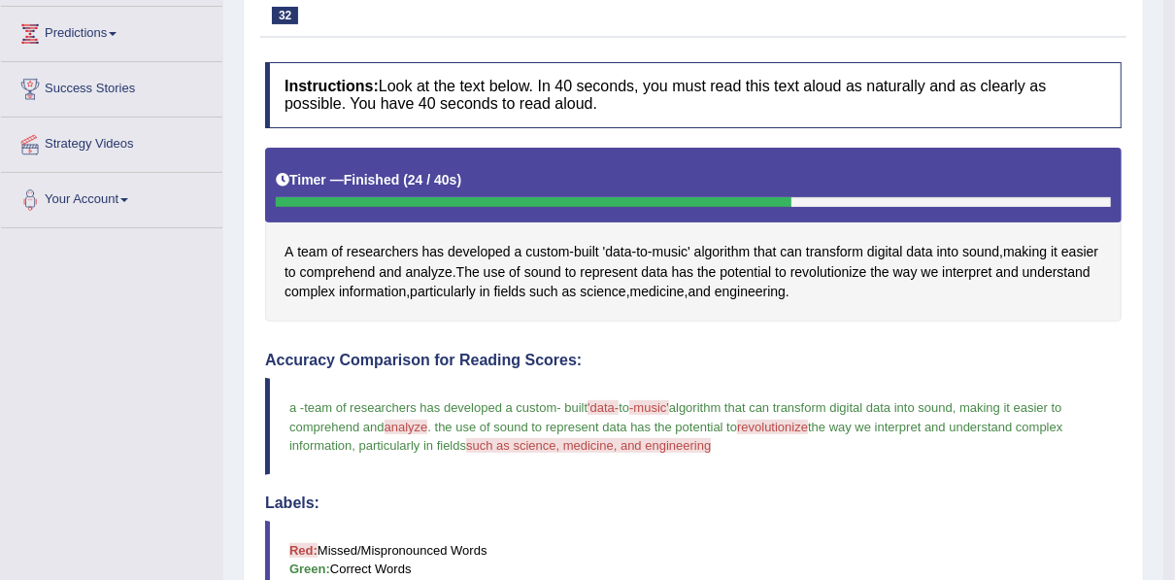
scroll to position [218, 0]
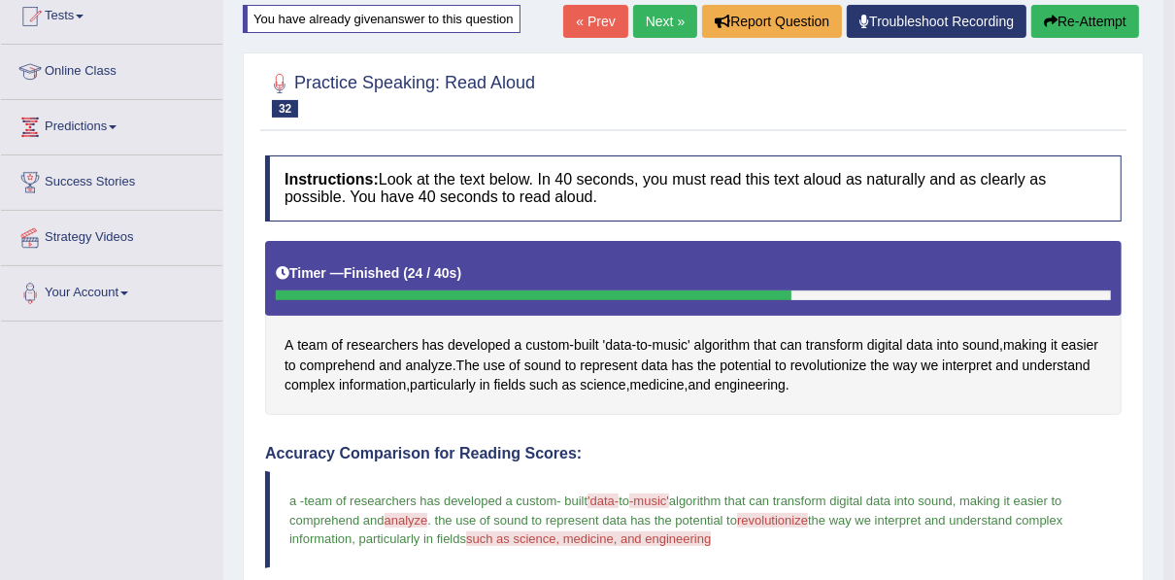
click at [676, 24] on link "Next »" at bounding box center [665, 21] width 64 height 33
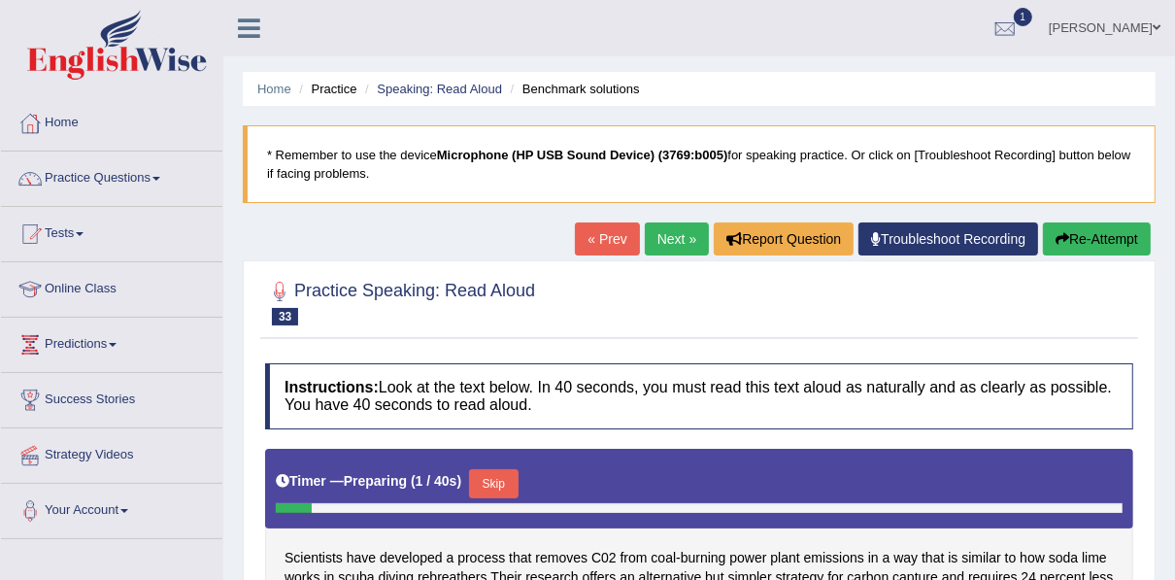
drag, startPoint x: 0, startPoint y: 0, endPoint x: 1174, endPoint y: 288, distance: 1208.2
click at [1174, 288] on div "Home Practice Speaking: Read [PERSON_NAME] solutions * Remember to use the devi…" at bounding box center [699, 485] width 952 height 971
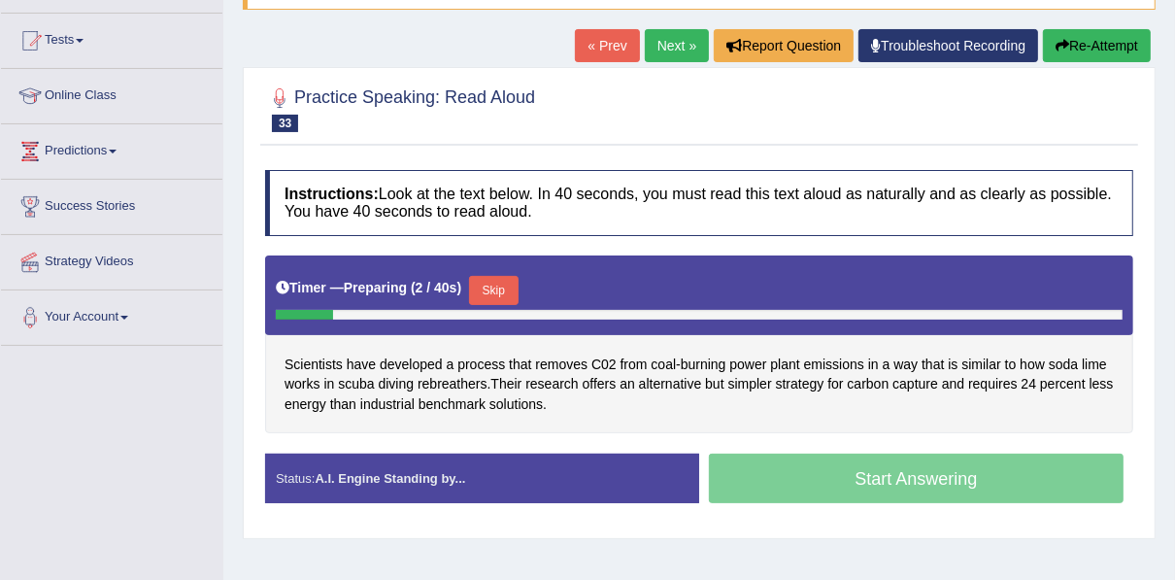
scroll to position [203, 0]
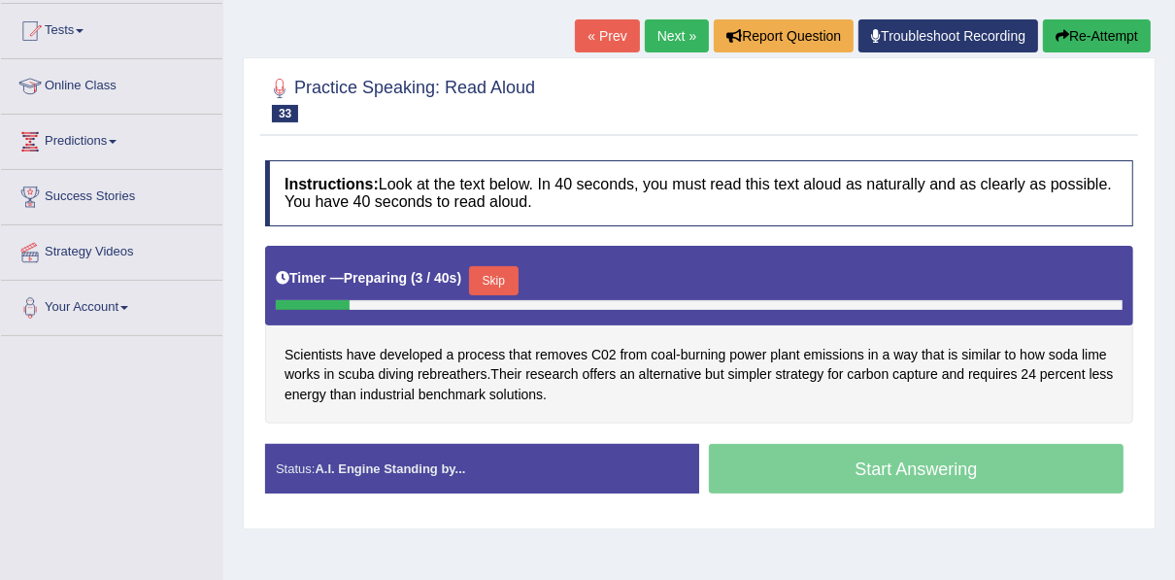
click at [492, 273] on button "Skip" at bounding box center [493, 280] width 49 height 29
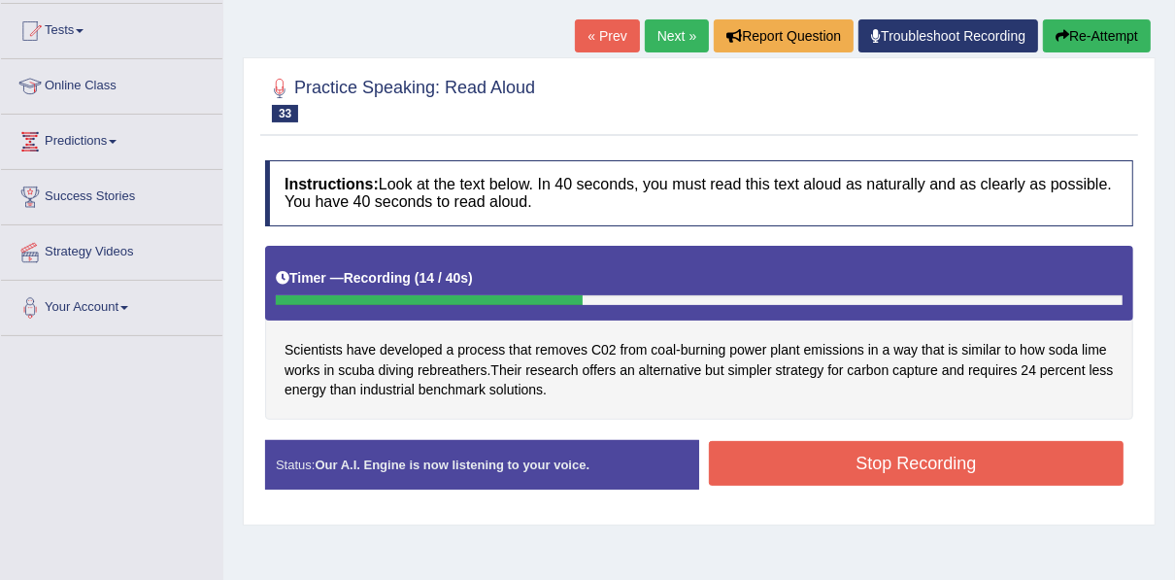
click at [857, 460] on button "Stop Recording" at bounding box center [916, 463] width 415 height 45
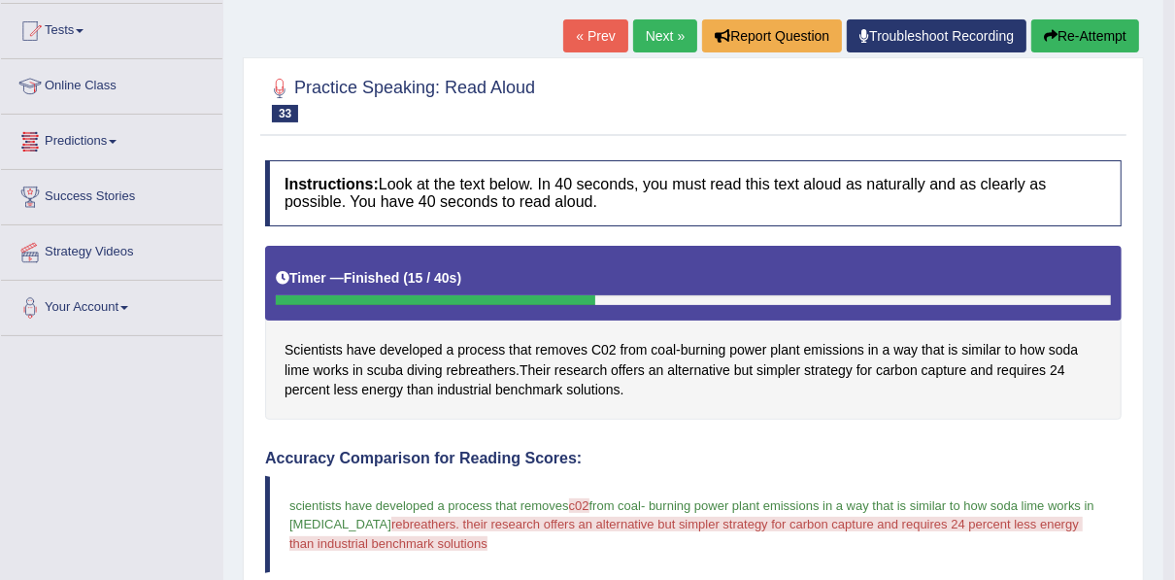
click at [1048, 34] on icon "button" at bounding box center [1051, 36] width 14 height 14
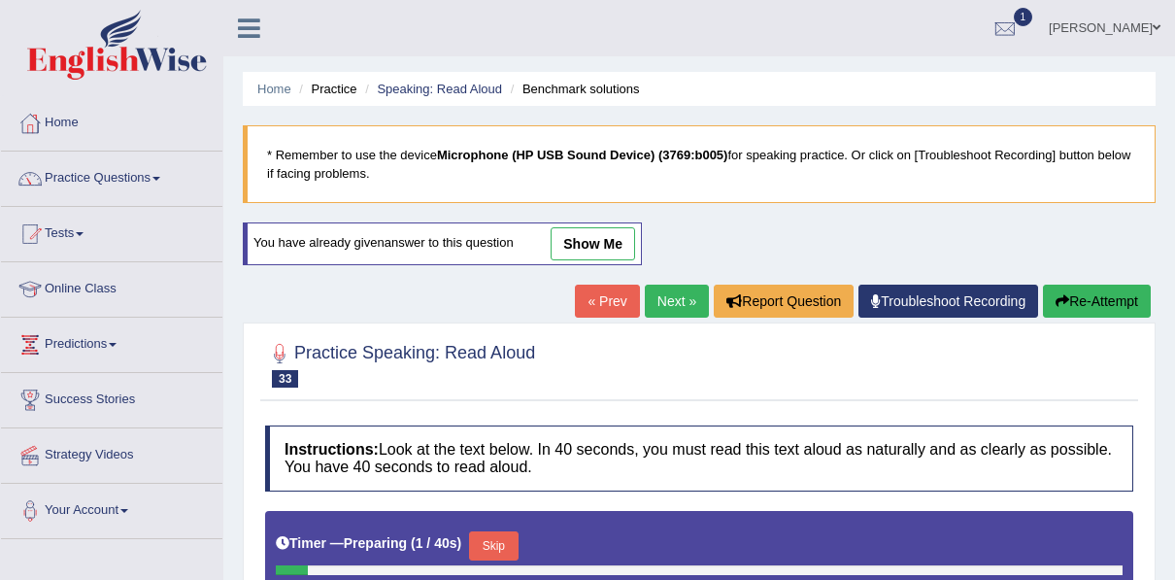
click at [490, 531] on button "Skip" at bounding box center [493, 545] width 49 height 29
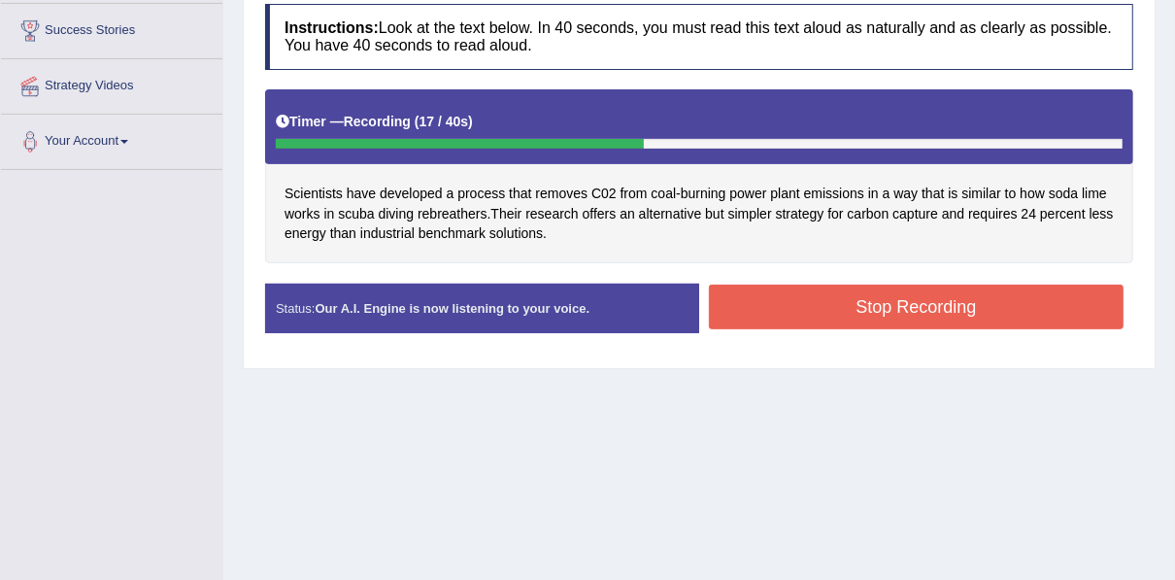
click at [903, 319] on button "Stop Recording" at bounding box center [916, 307] width 415 height 45
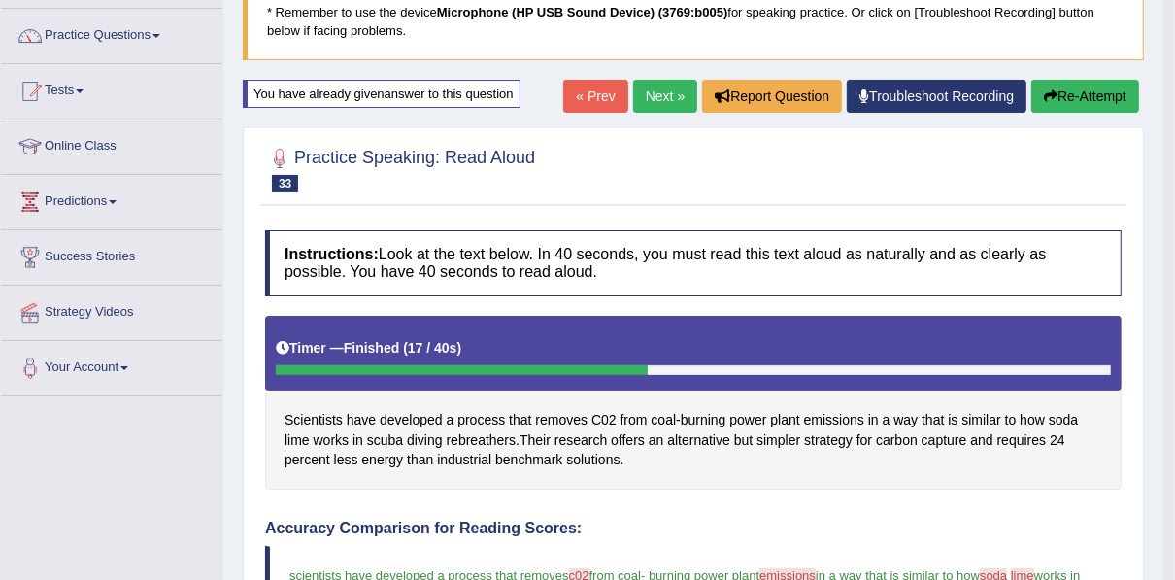
scroll to position [14, 0]
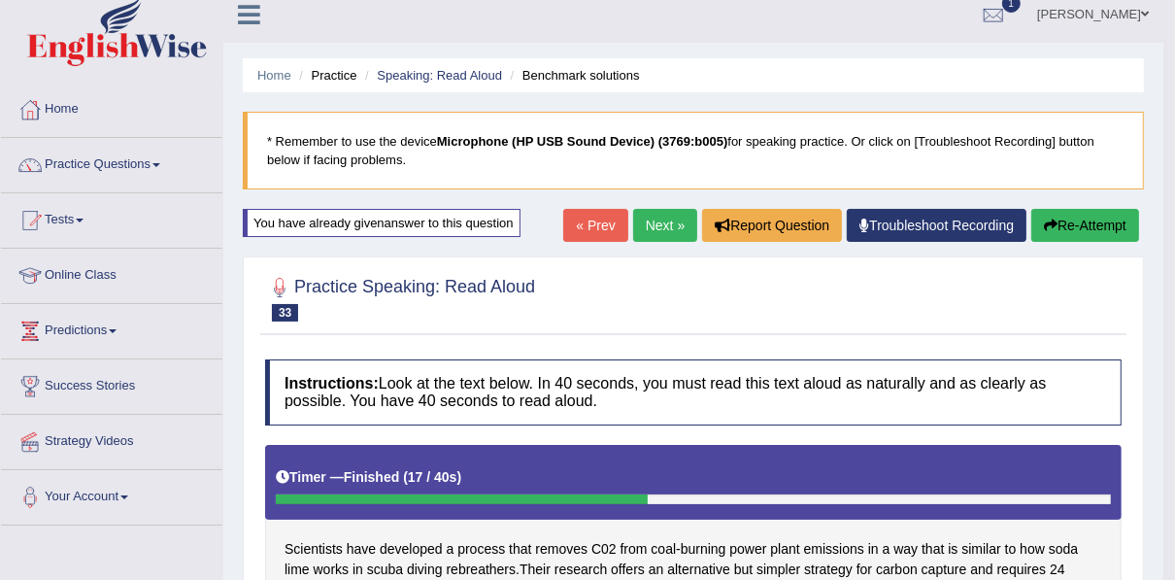
click at [1093, 228] on button "Re-Attempt" at bounding box center [1086, 225] width 108 height 33
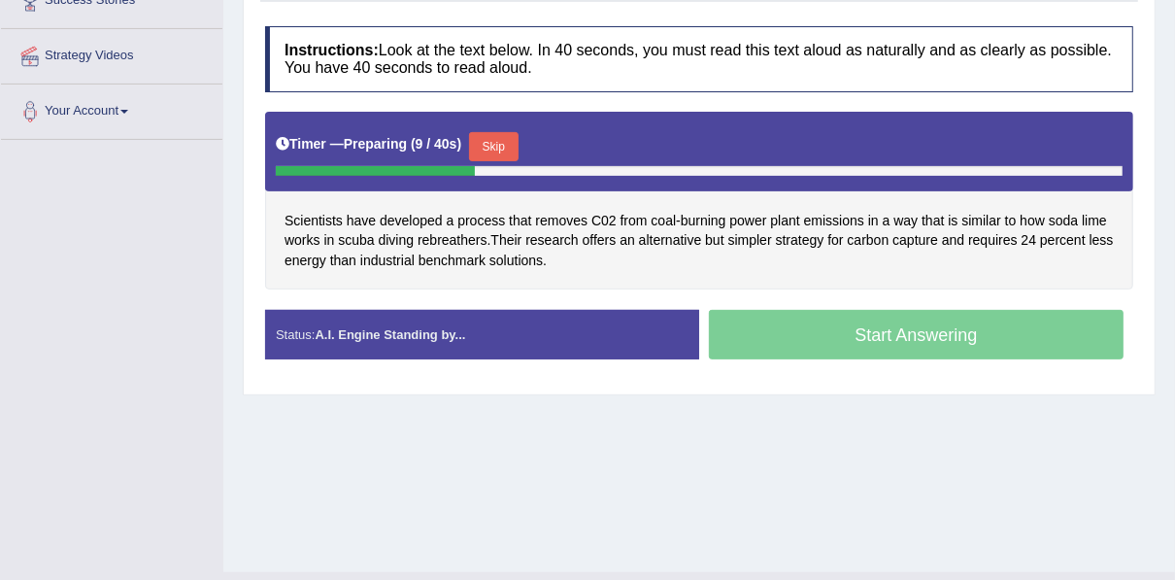
scroll to position [401, 0]
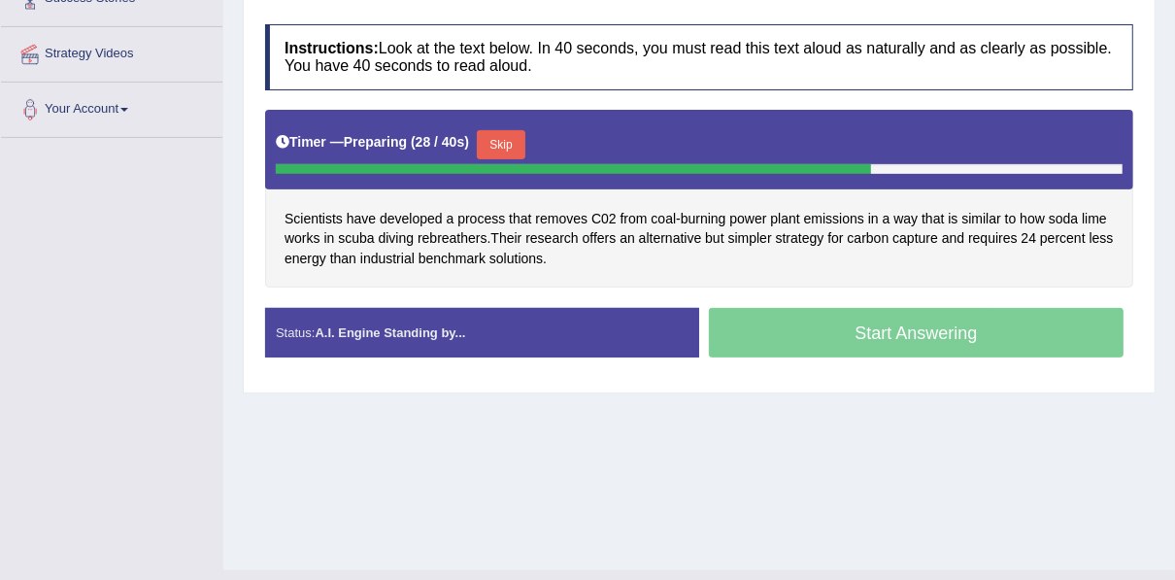
click at [492, 142] on button "Skip" at bounding box center [501, 144] width 49 height 29
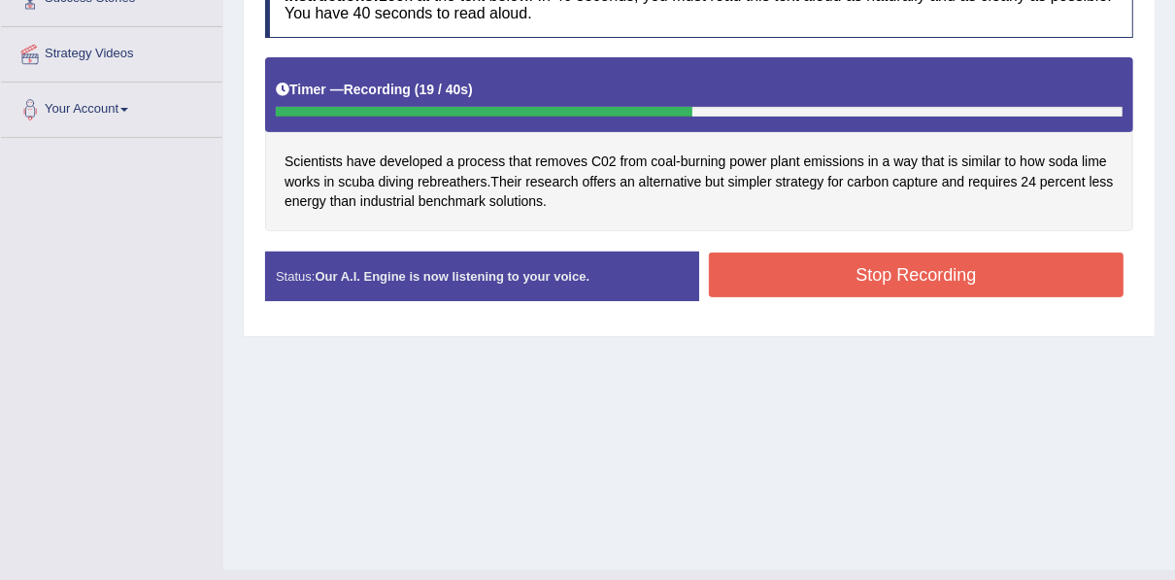
click at [784, 268] on button "Stop Recording" at bounding box center [916, 275] width 415 height 45
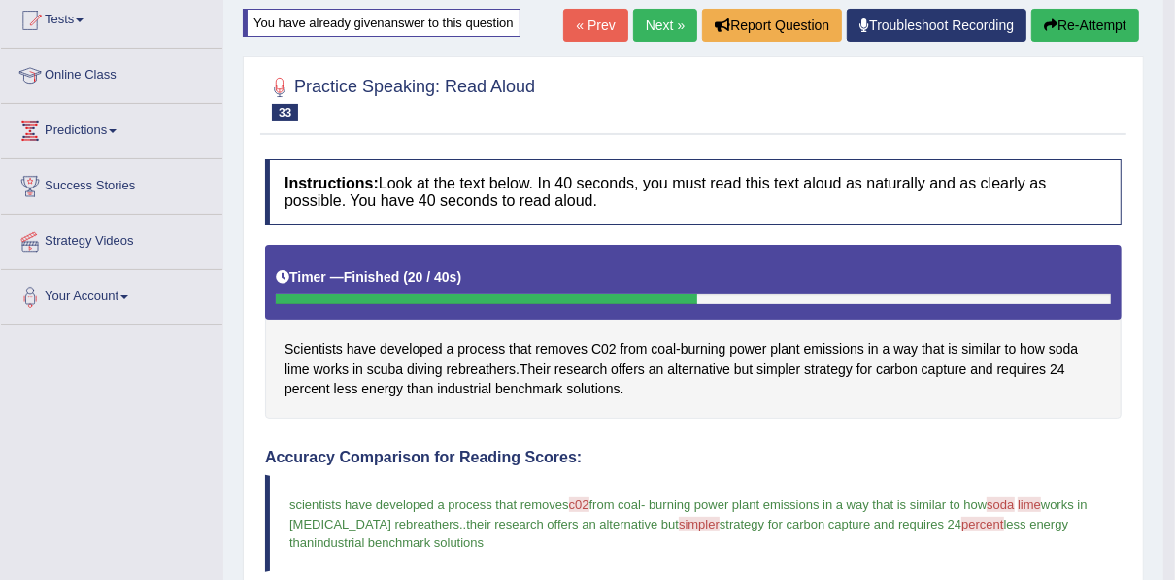
scroll to position [204, 0]
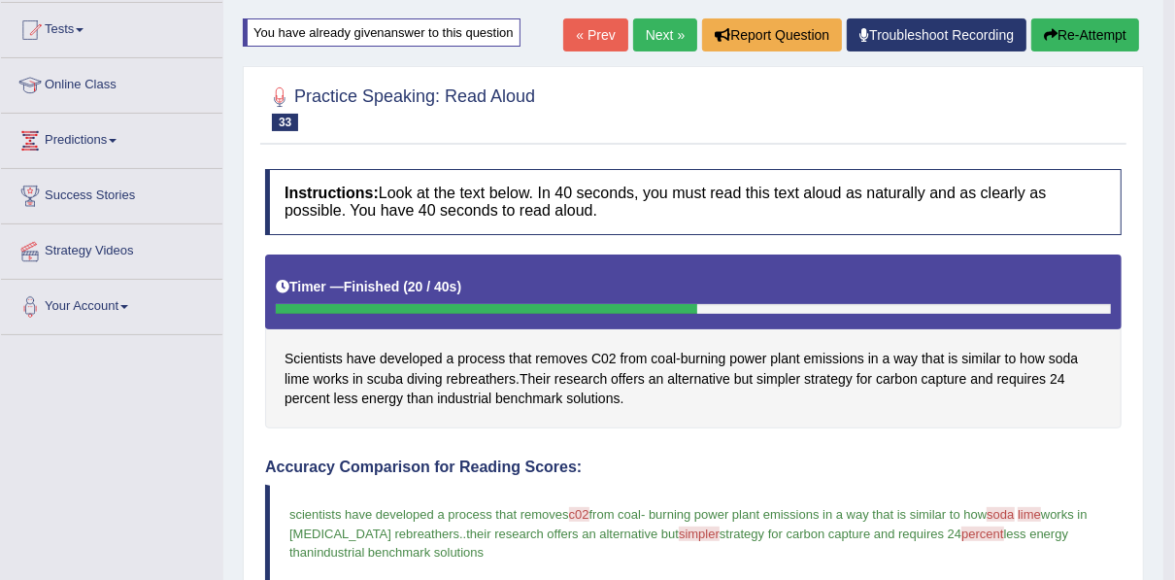
drag, startPoint x: 643, startPoint y: 30, endPoint x: 659, endPoint y: 31, distance: 15.6
click at [644, 30] on link "Next »" at bounding box center [665, 34] width 64 height 33
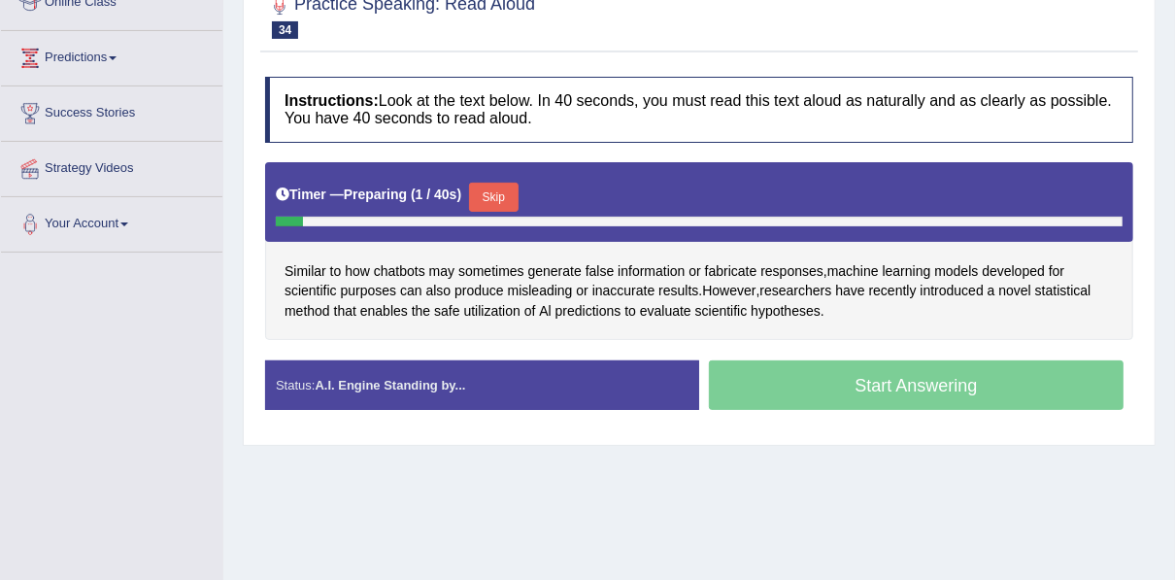
scroll to position [307, 0]
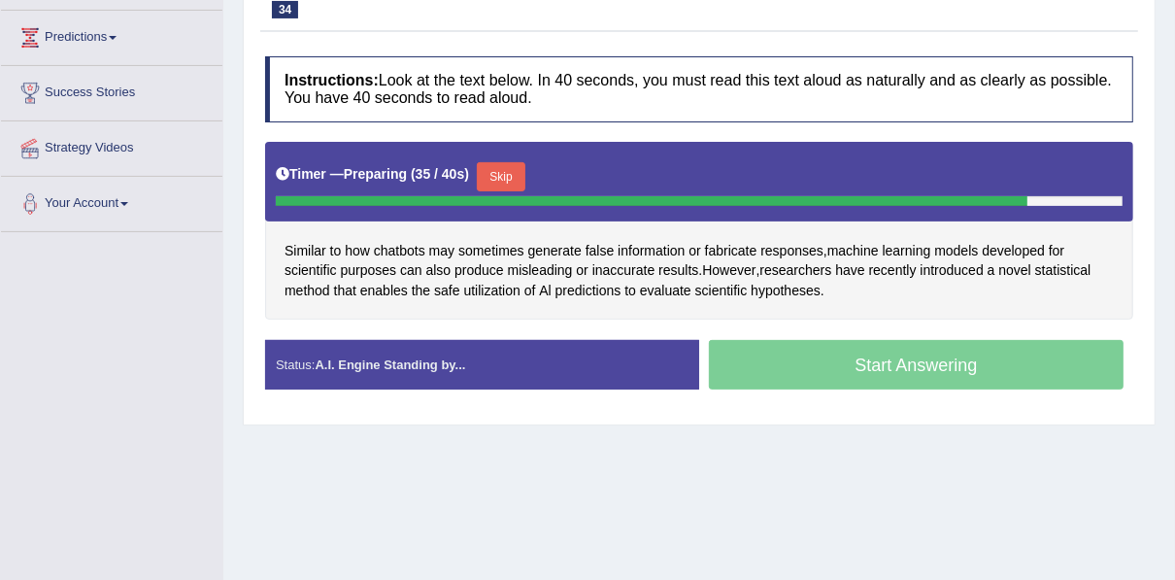
click at [510, 177] on button "Skip" at bounding box center [501, 176] width 49 height 29
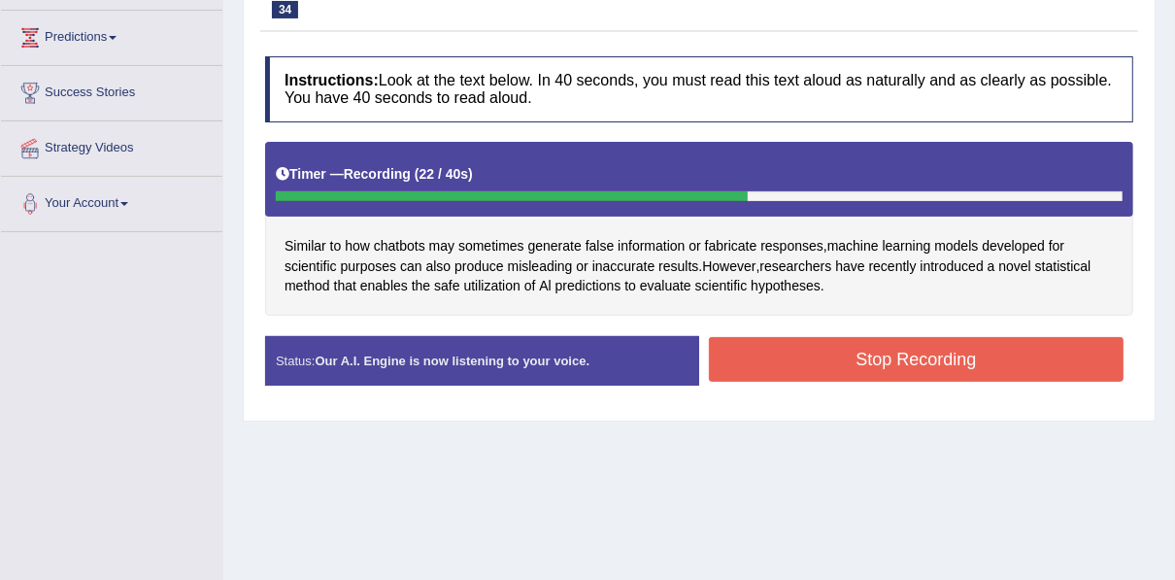
click at [778, 343] on button "Stop Recording" at bounding box center [916, 359] width 415 height 45
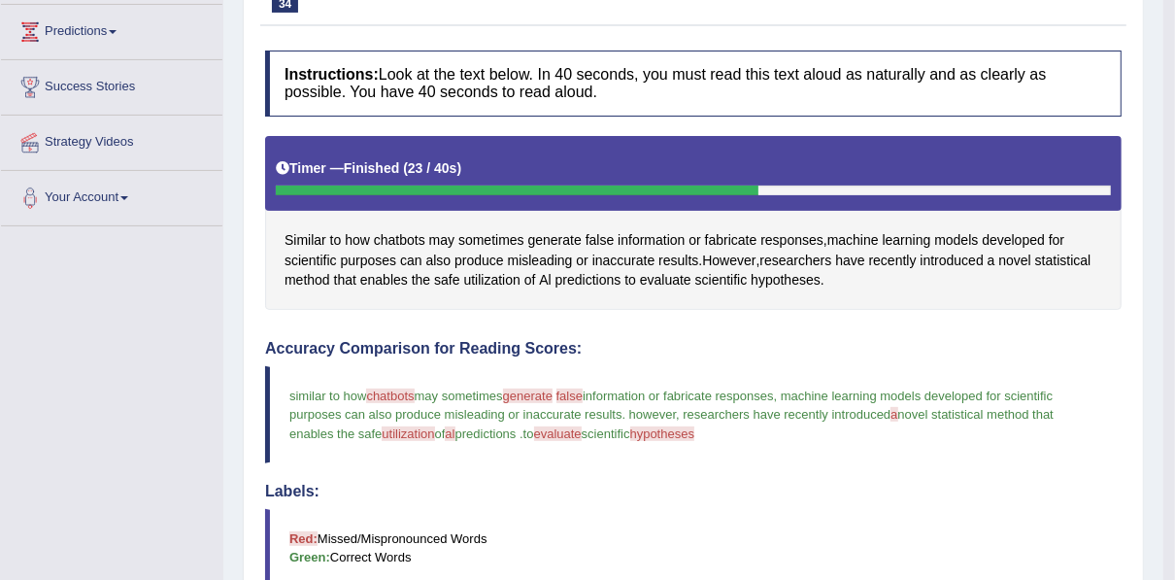
scroll to position [0, 0]
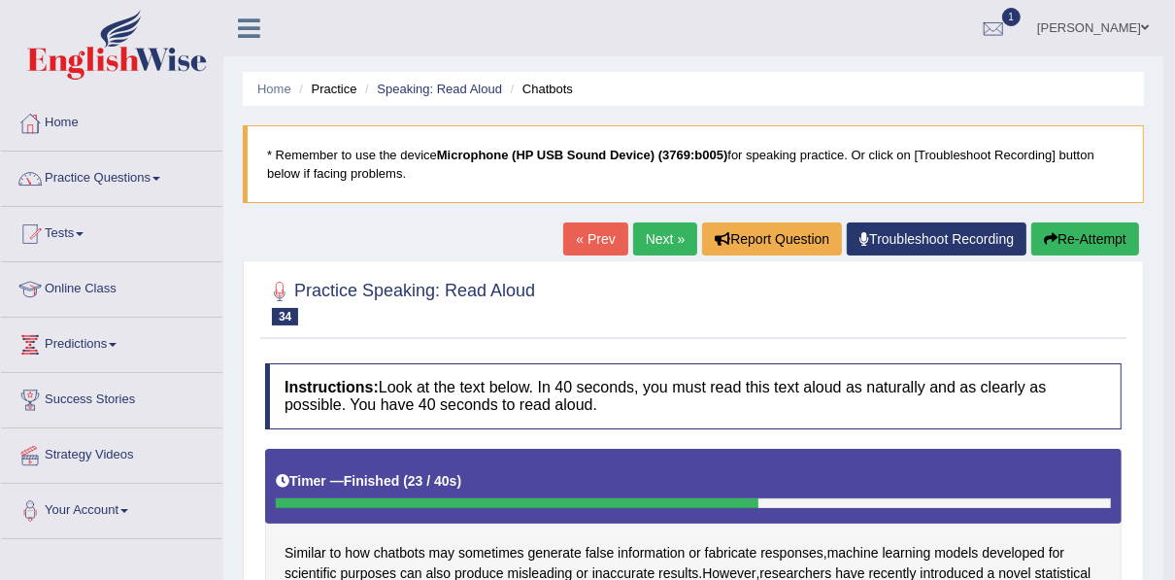
click at [663, 231] on link "Next »" at bounding box center [665, 238] width 64 height 33
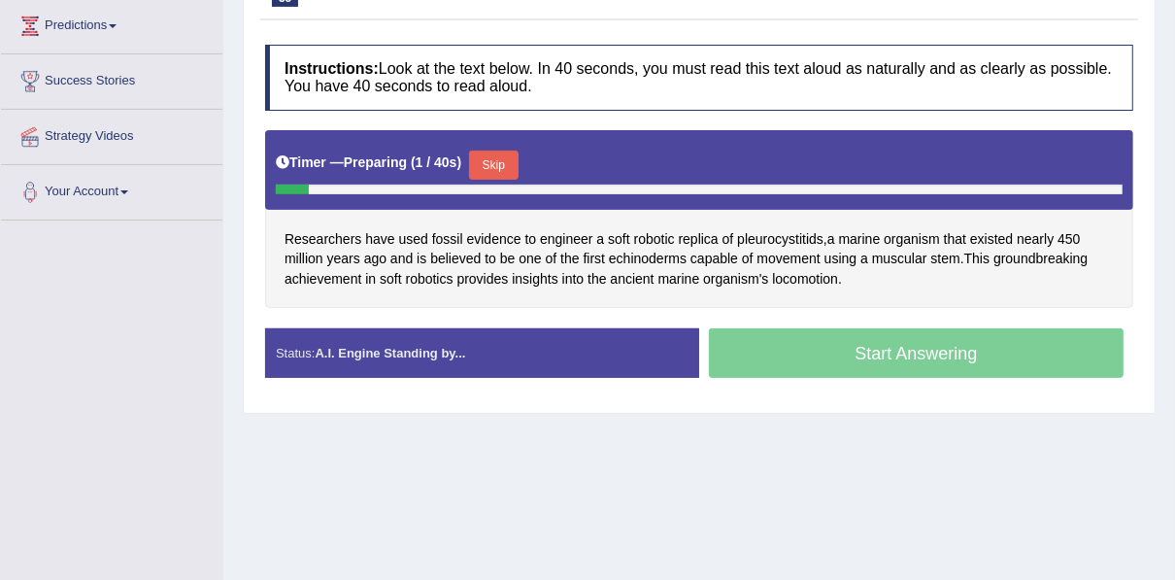
scroll to position [319, 0]
click at [499, 151] on button "Skip" at bounding box center [493, 165] width 49 height 29
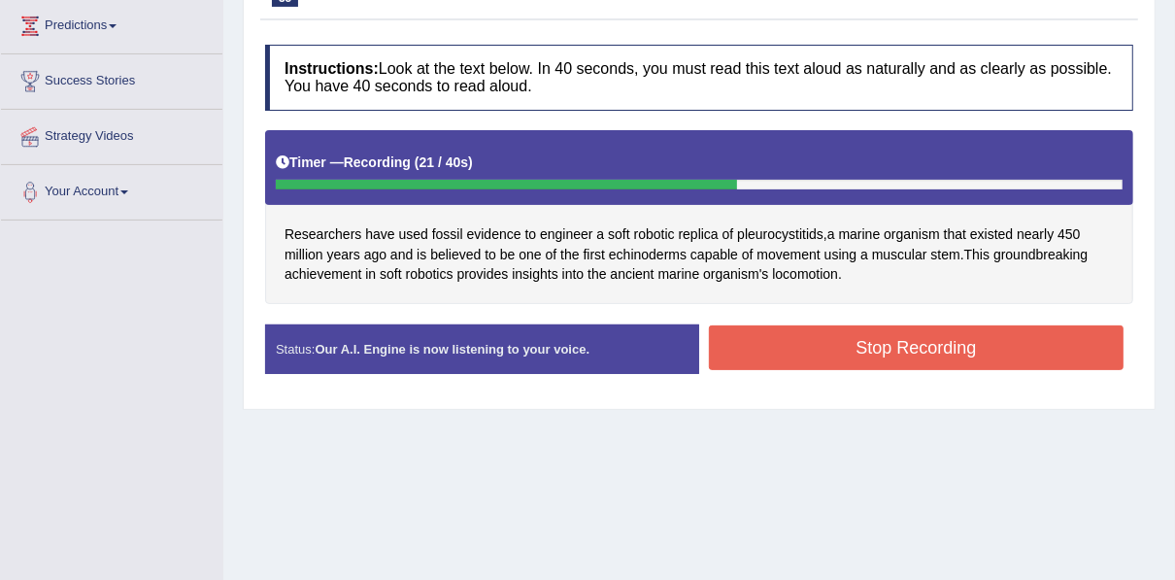
click at [808, 335] on button "Stop Recording" at bounding box center [916, 347] width 415 height 45
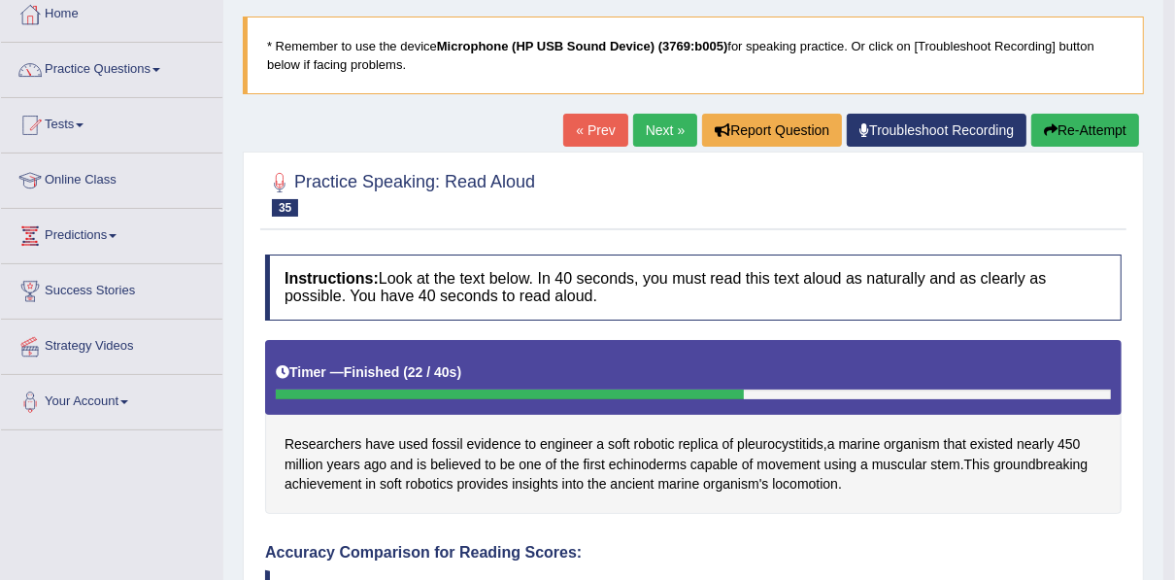
scroll to position [104, 0]
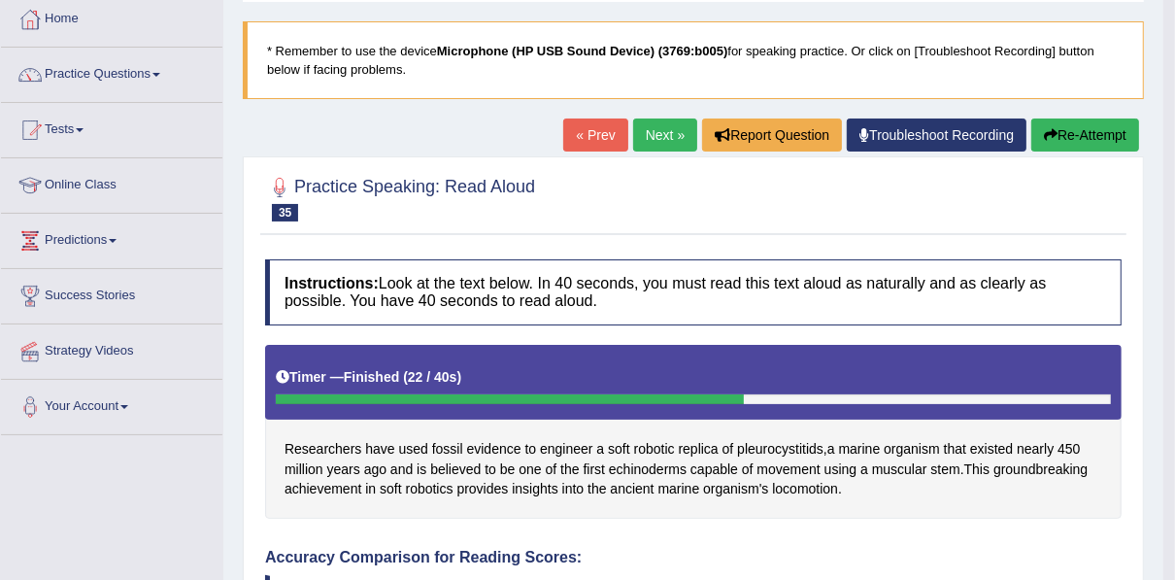
click at [1083, 140] on button "Re-Attempt" at bounding box center [1086, 135] width 108 height 33
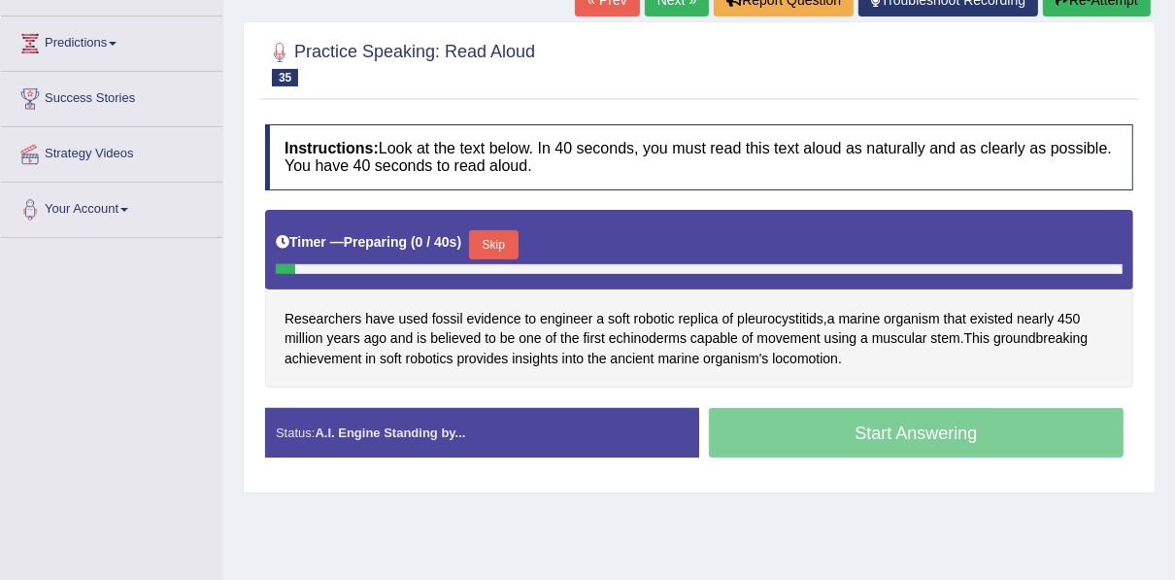
scroll to position [430, 0]
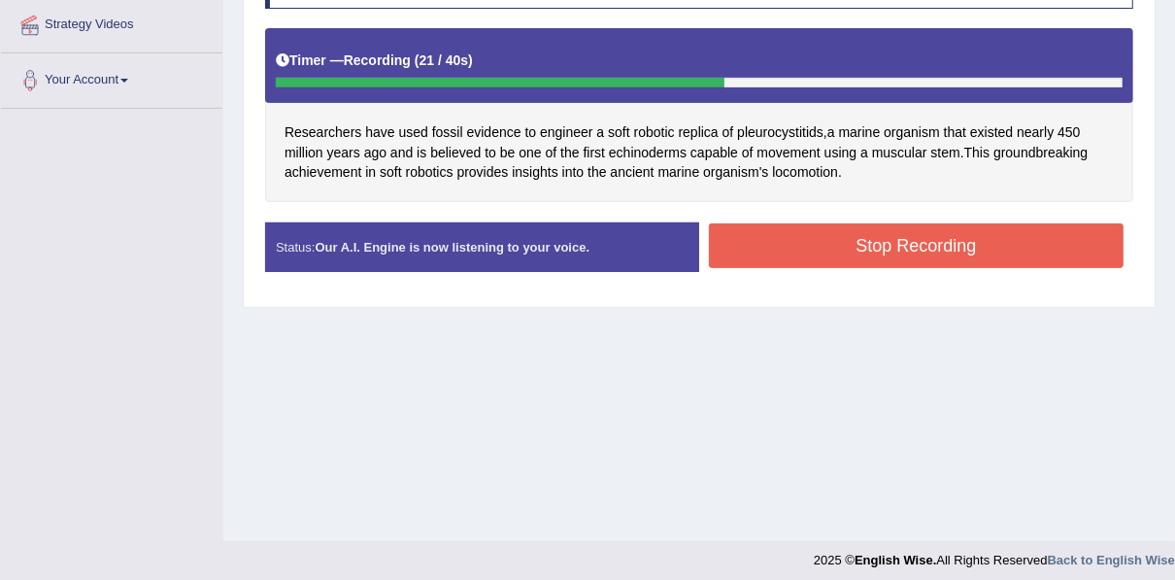
click at [756, 259] on button "Stop Recording" at bounding box center [916, 245] width 415 height 45
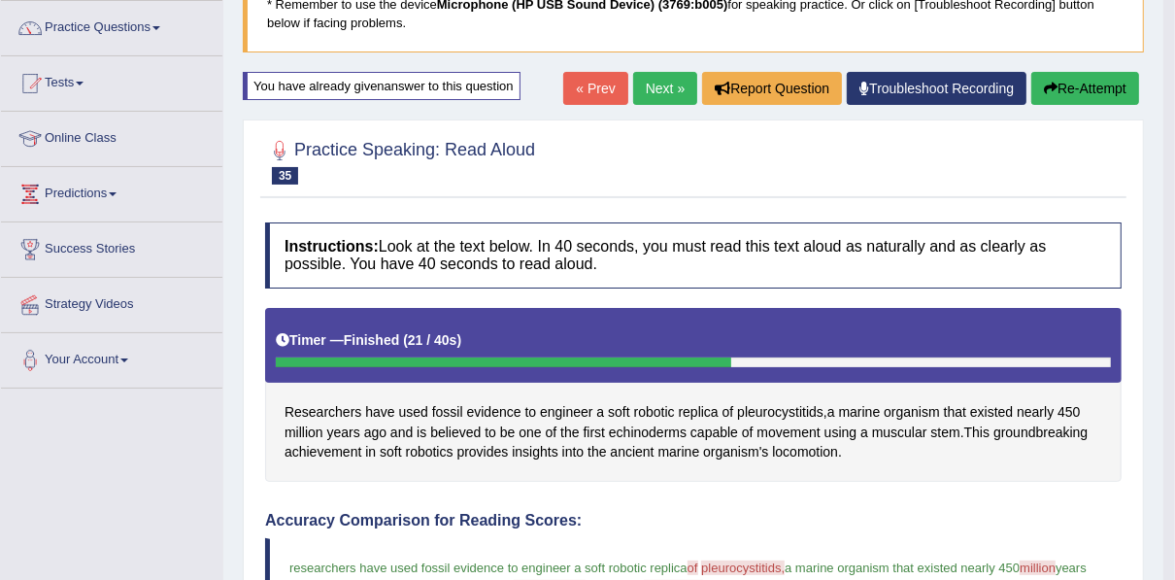
scroll to position [140, 0]
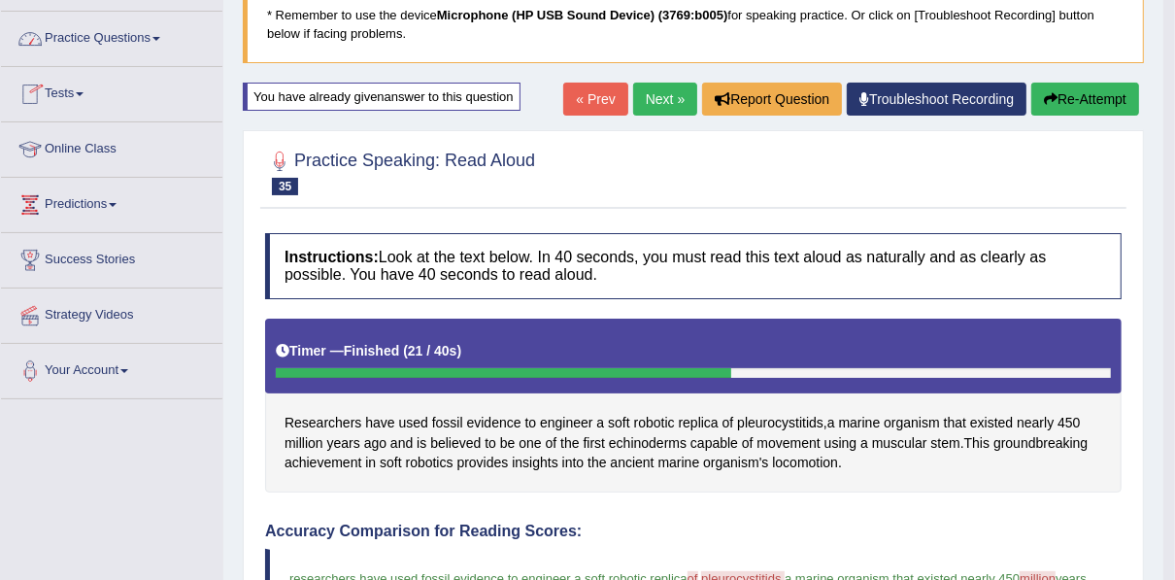
click at [89, 46] on link "Practice Questions" at bounding box center [111, 36] width 221 height 49
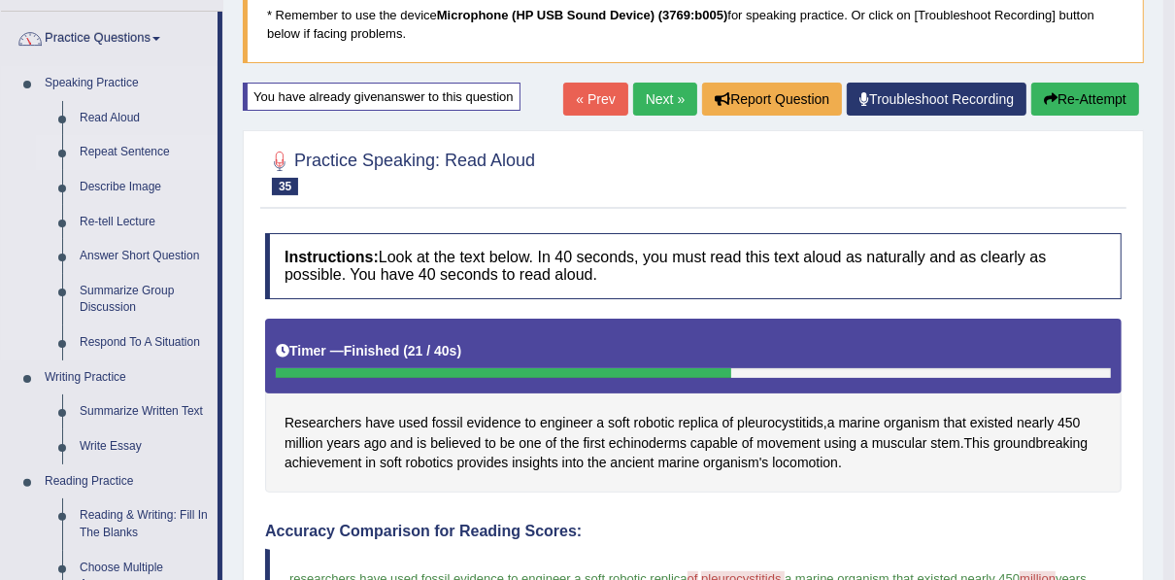
click at [119, 151] on link "Repeat Sentence" at bounding box center [144, 152] width 147 height 35
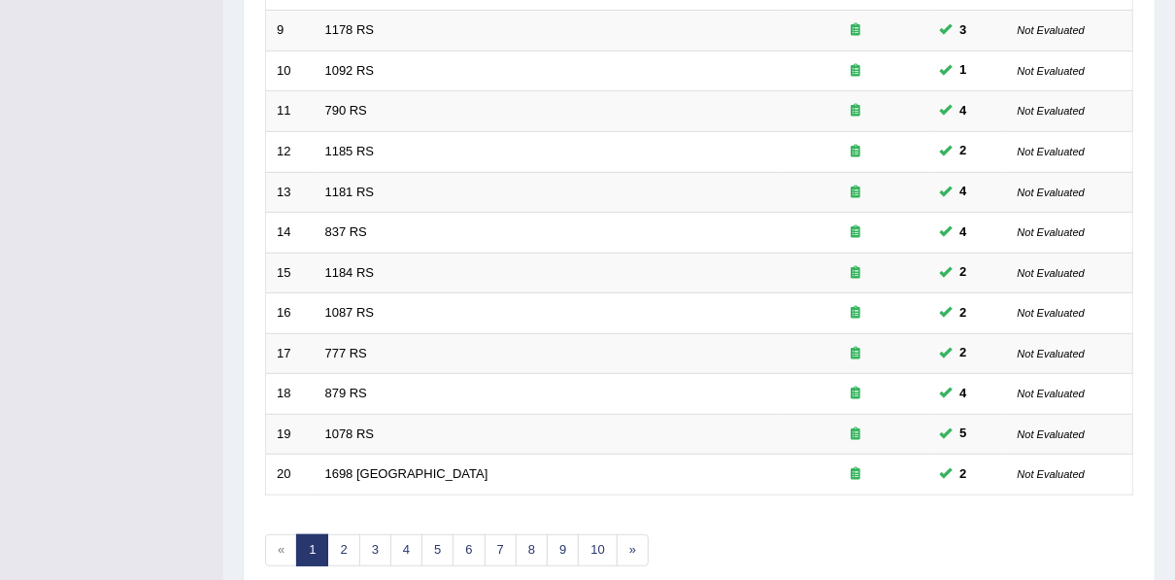
scroll to position [698, 0]
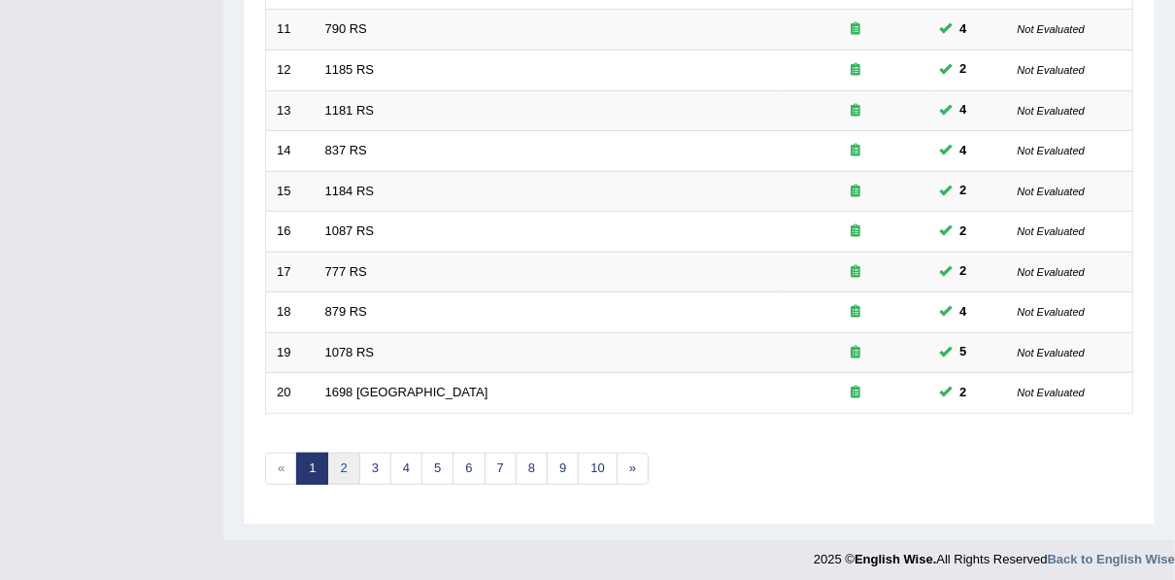
click at [334, 453] on link "2" at bounding box center [343, 469] width 32 height 32
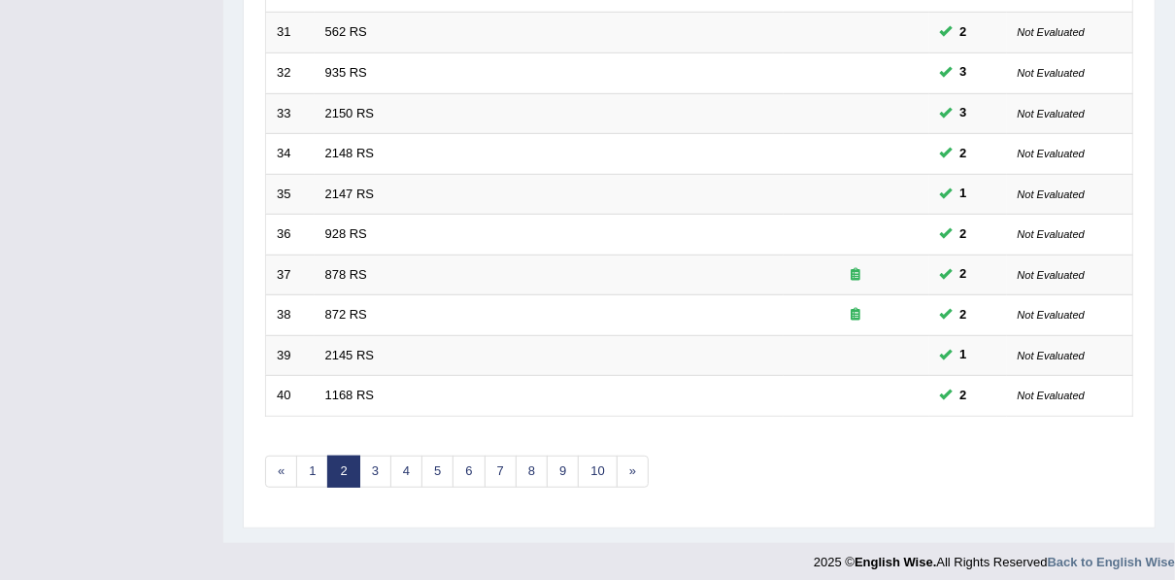
scroll to position [698, 0]
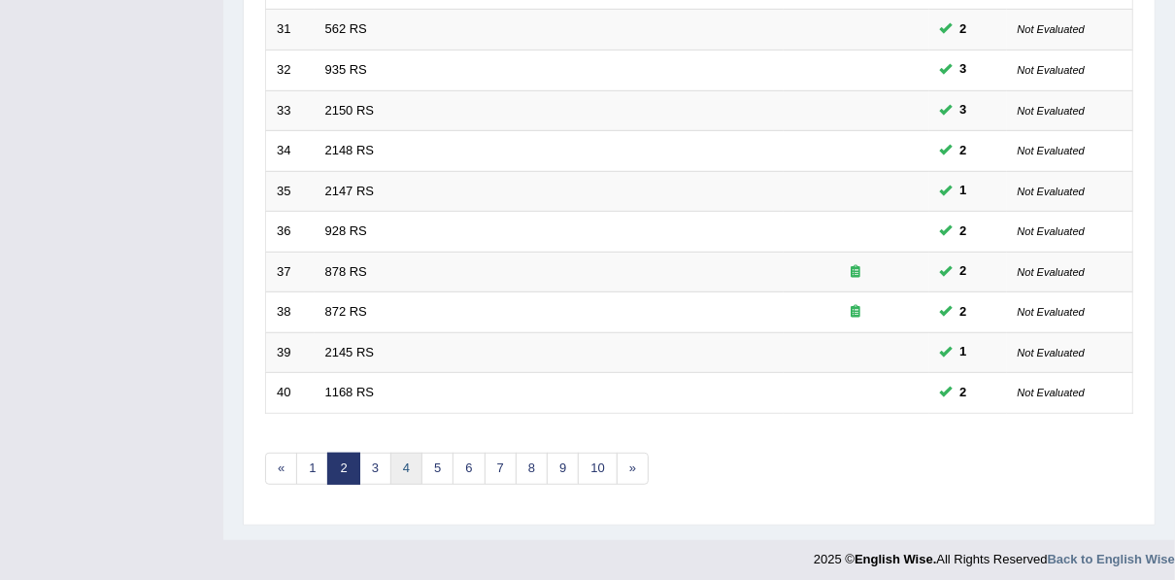
click at [400, 453] on link "4" at bounding box center [407, 469] width 32 height 32
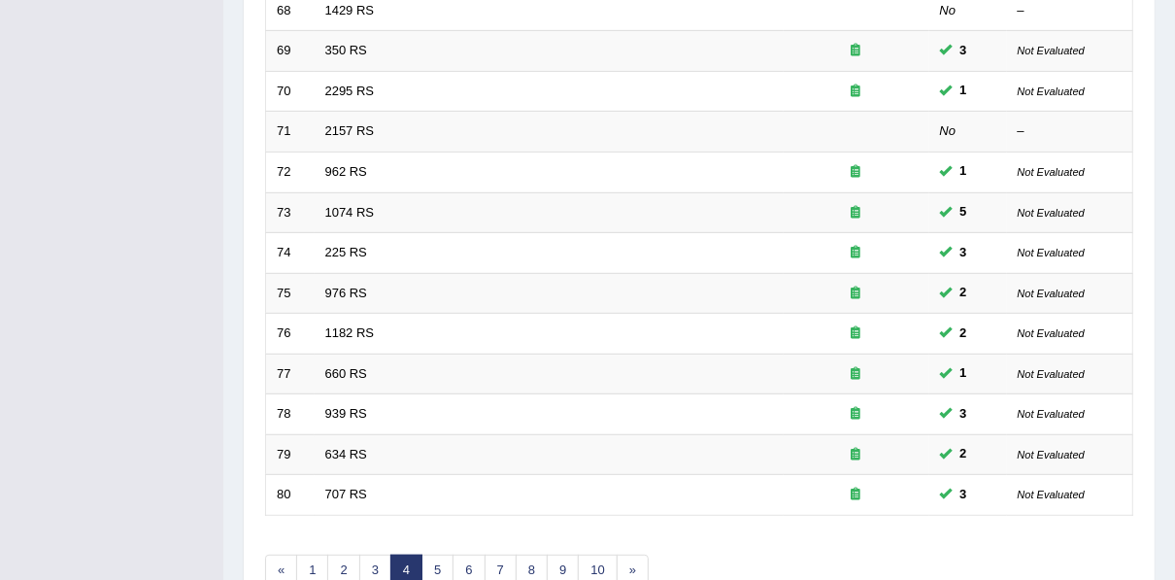
scroll to position [698, 0]
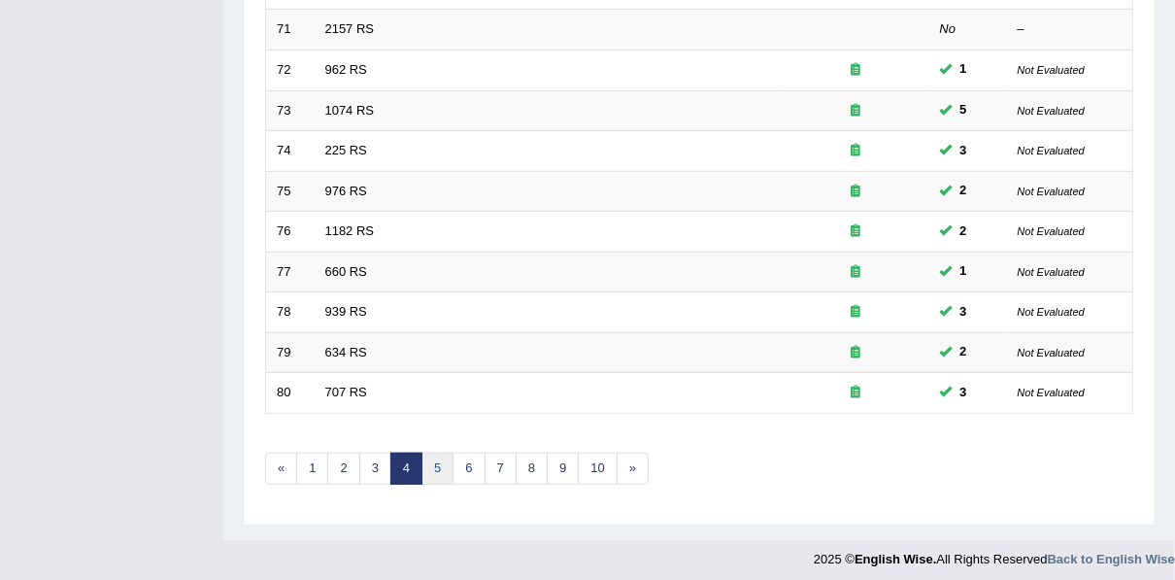
click at [426, 460] on link "5" at bounding box center [438, 469] width 32 height 32
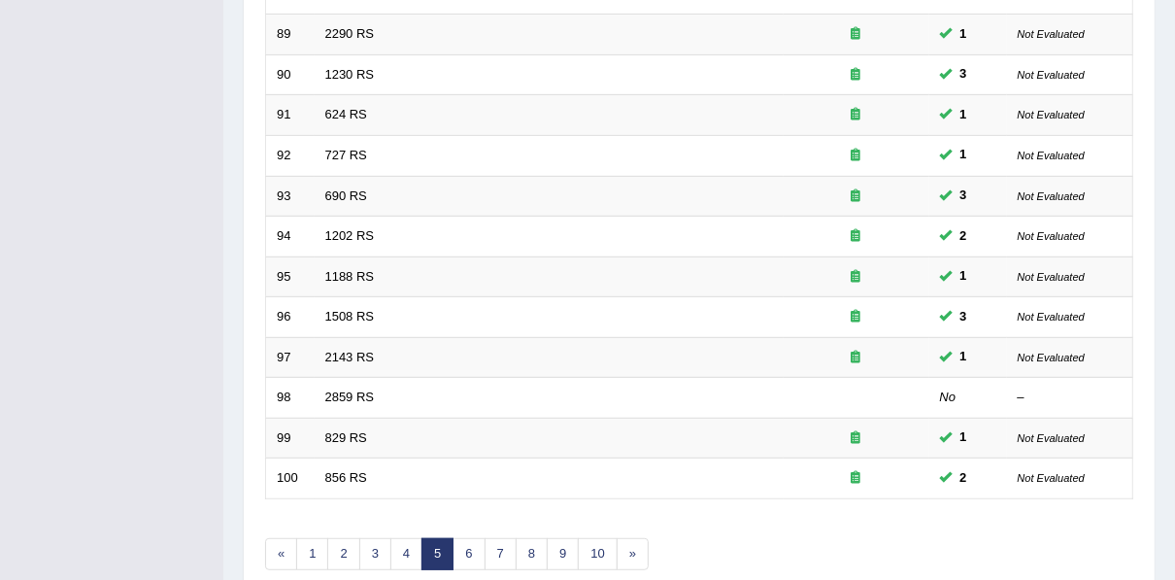
scroll to position [698, 0]
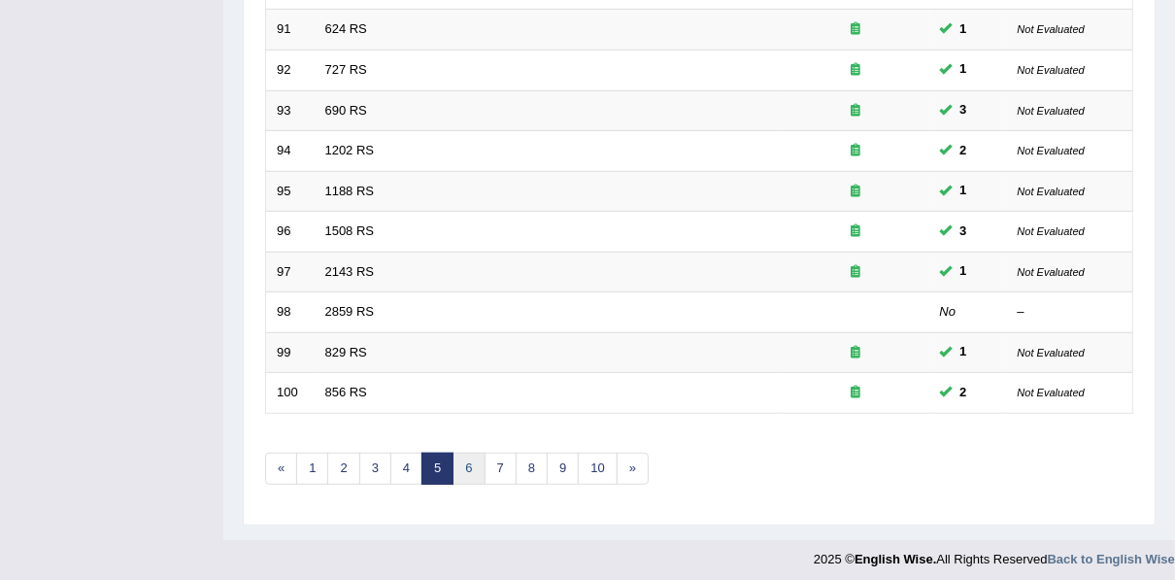
click at [460, 461] on link "6" at bounding box center [469, 469] width 32 height 32
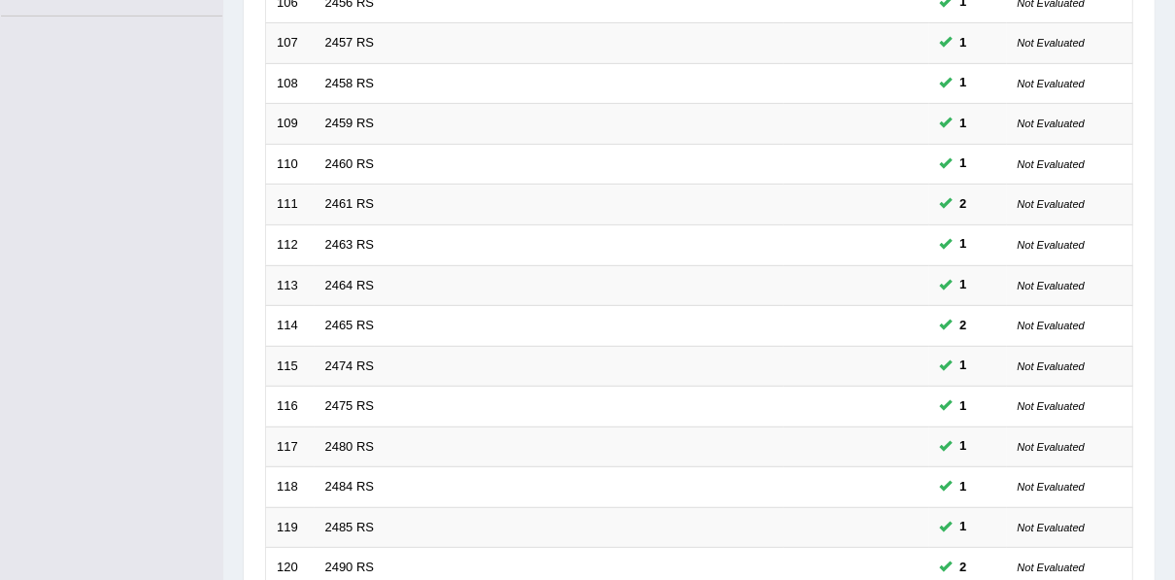
scroll to position [698, 0]
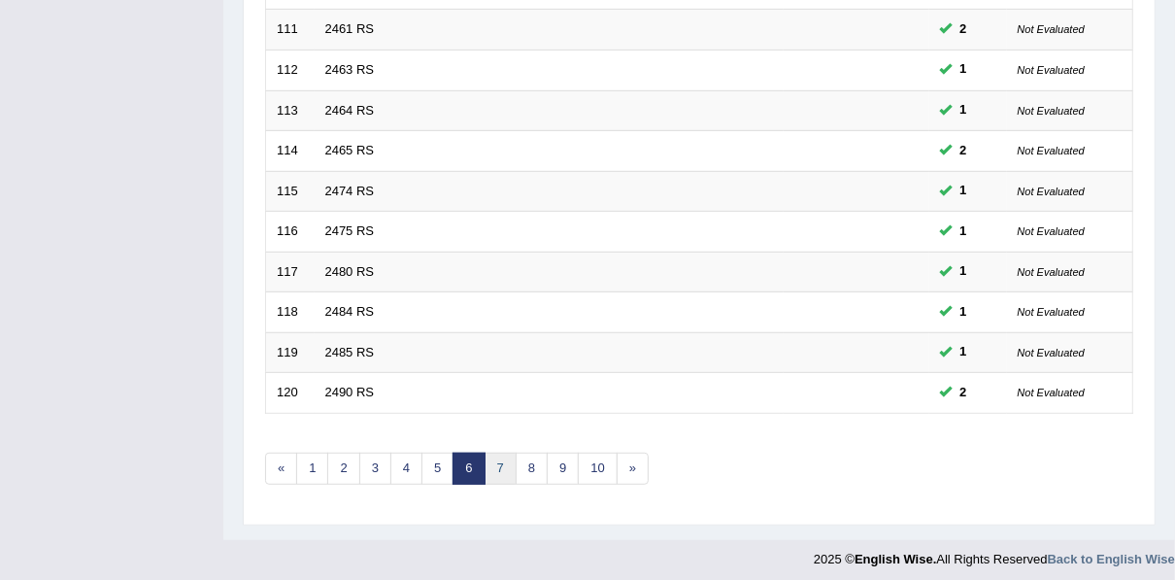
click at [486, 459] on link "7" at bounding box center [501, 469] width 32 height 32
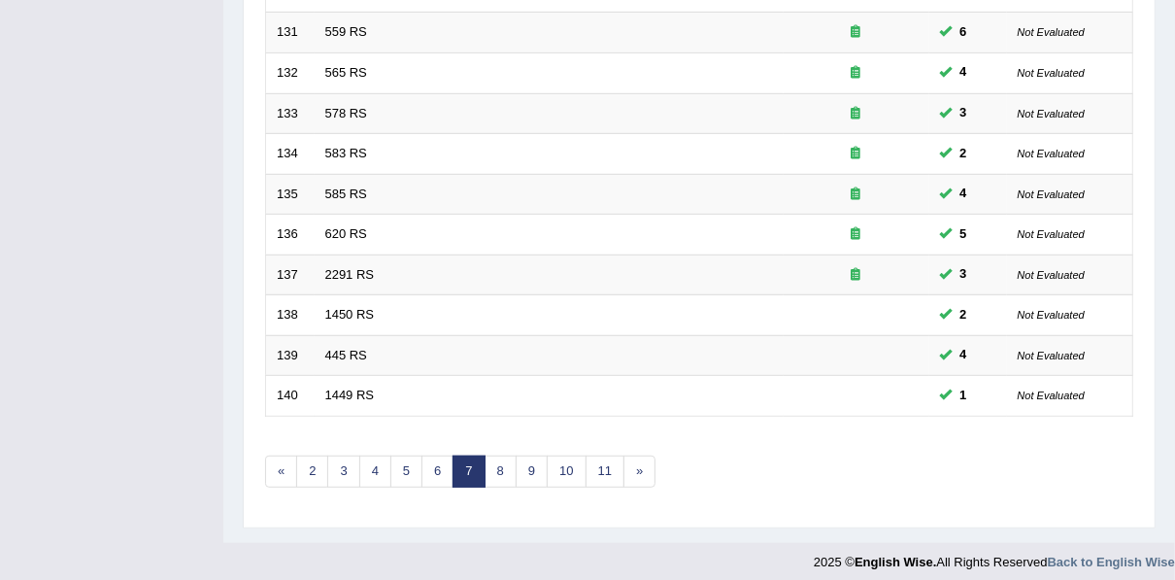
scroll to position [698, 0]
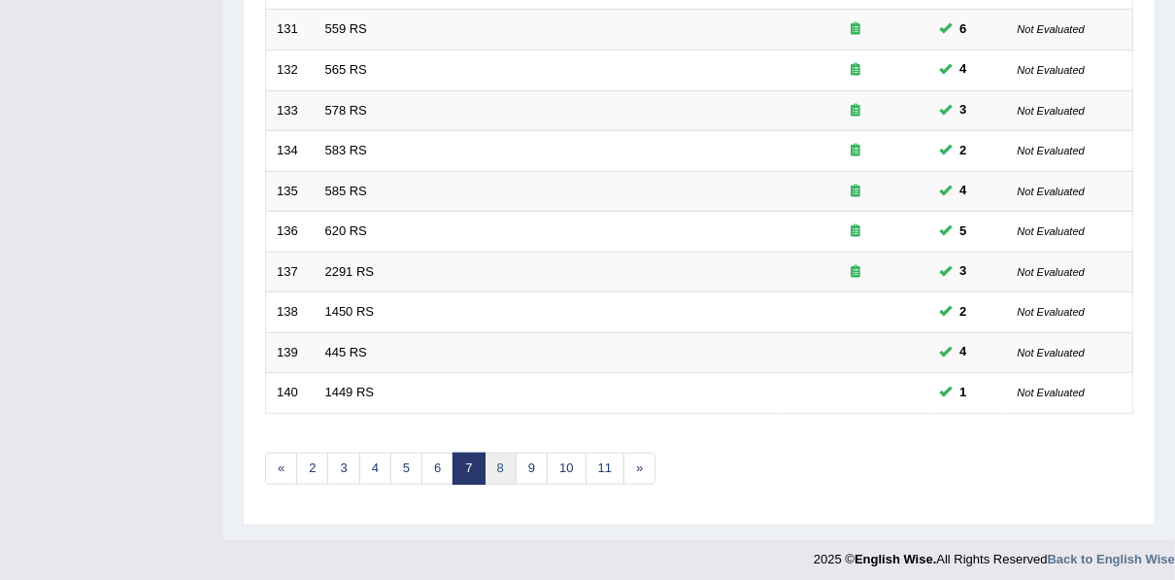
click at [487, 461] on link "8" at bounding box center [501, 469] width 32 height 32
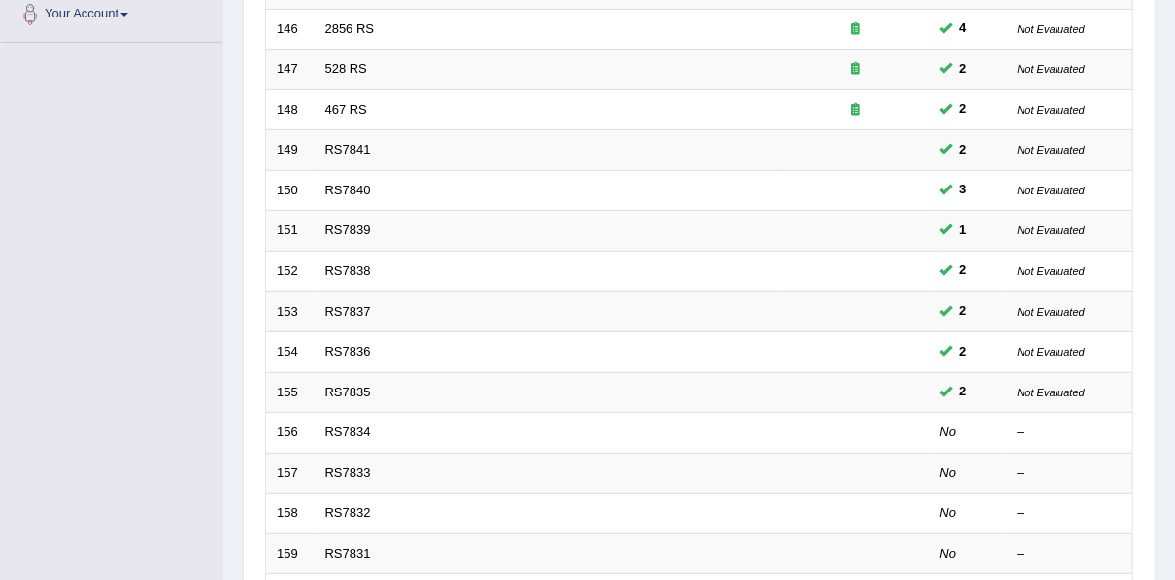
scroll to position [698, 0]
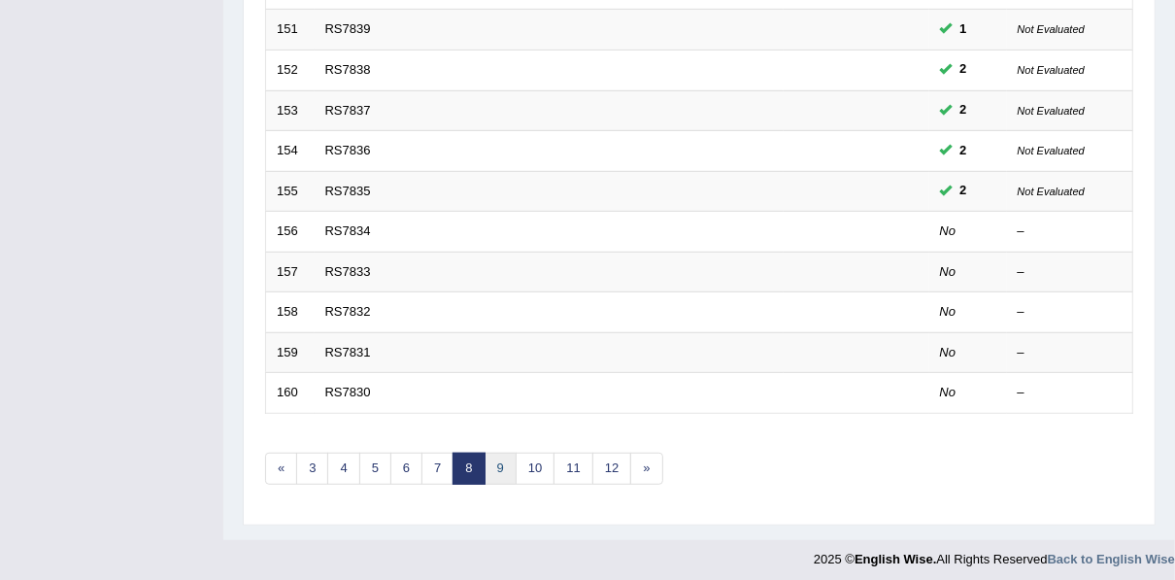
click at [486, 468] on link "9" at bounding box center [501, 469] width 32 height 32
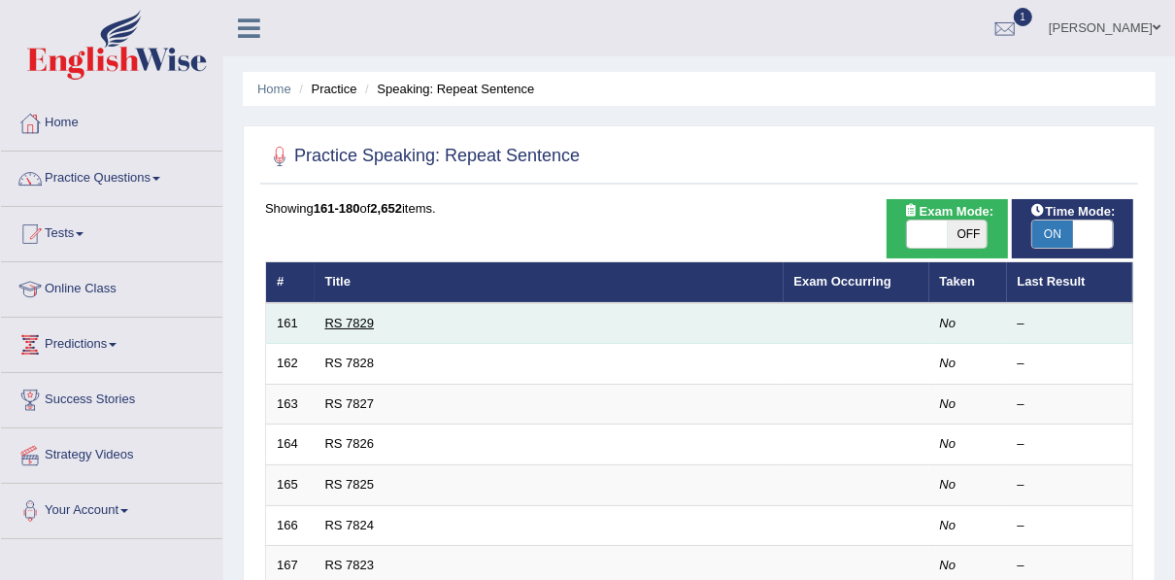
click at [350, 323] on link "RS 7829" at bounding box center [350, 323] width 50 height 15
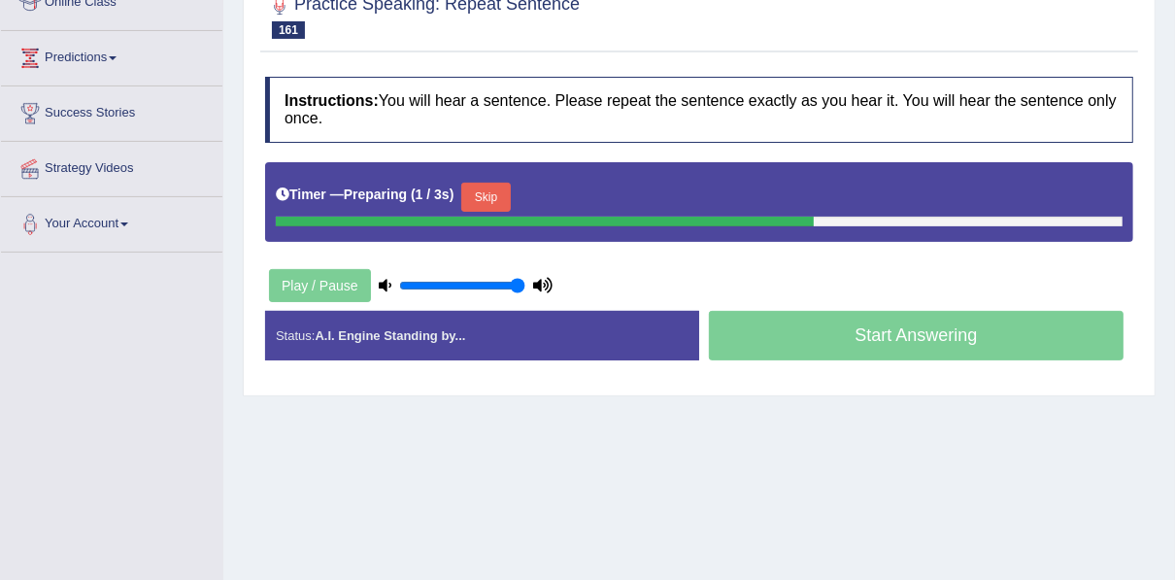
scroll to position [289, 0]
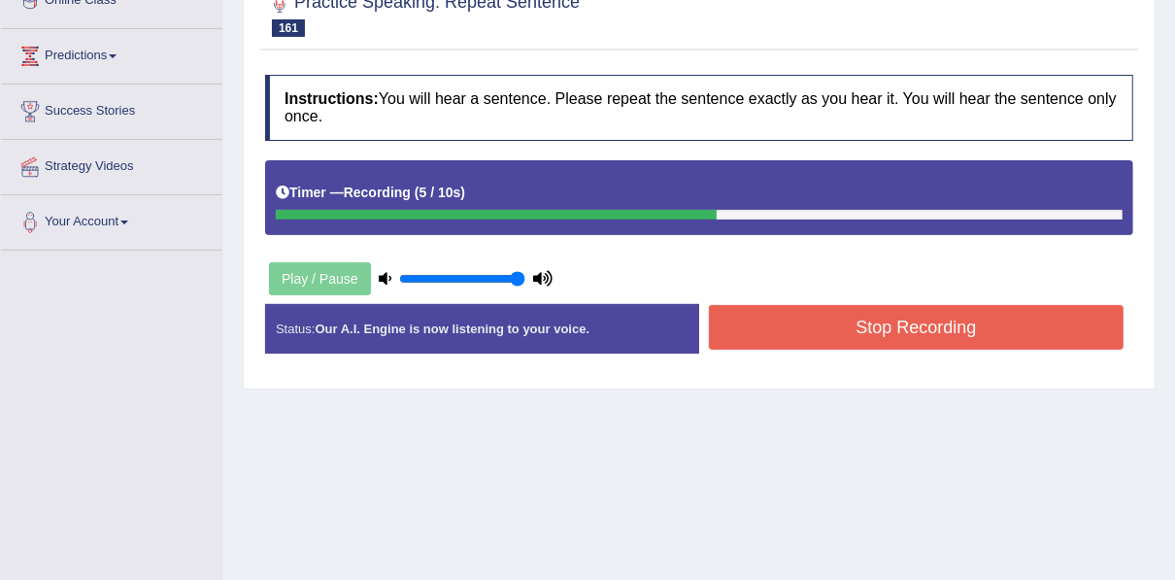
click at [849, 320] on button "Stop Recording" at bounding box center [916, 327] width 415 height 45
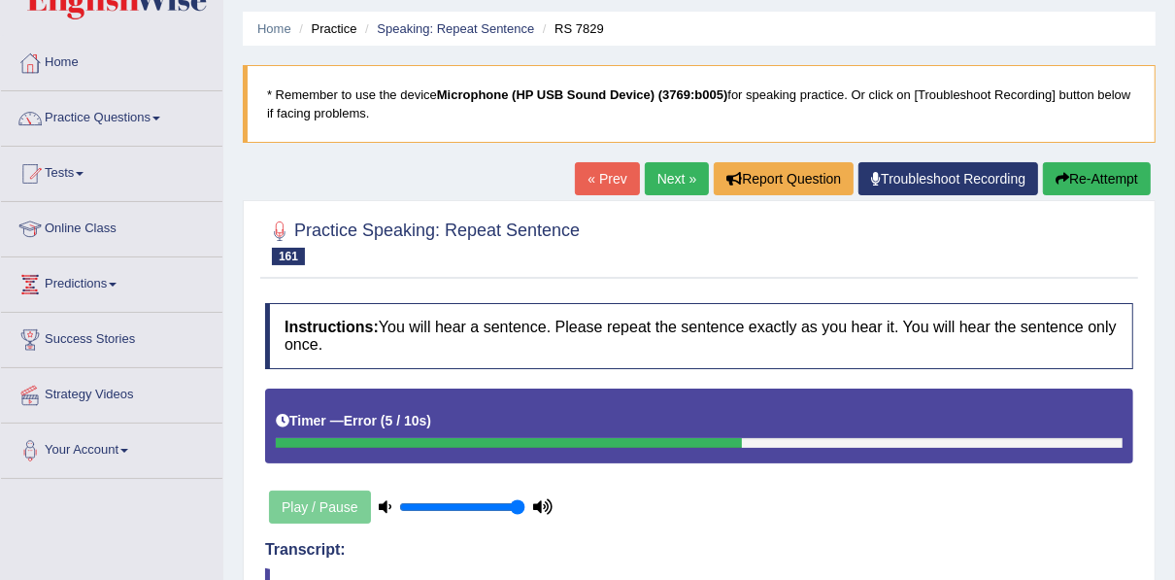
scroll to position [0, 0]
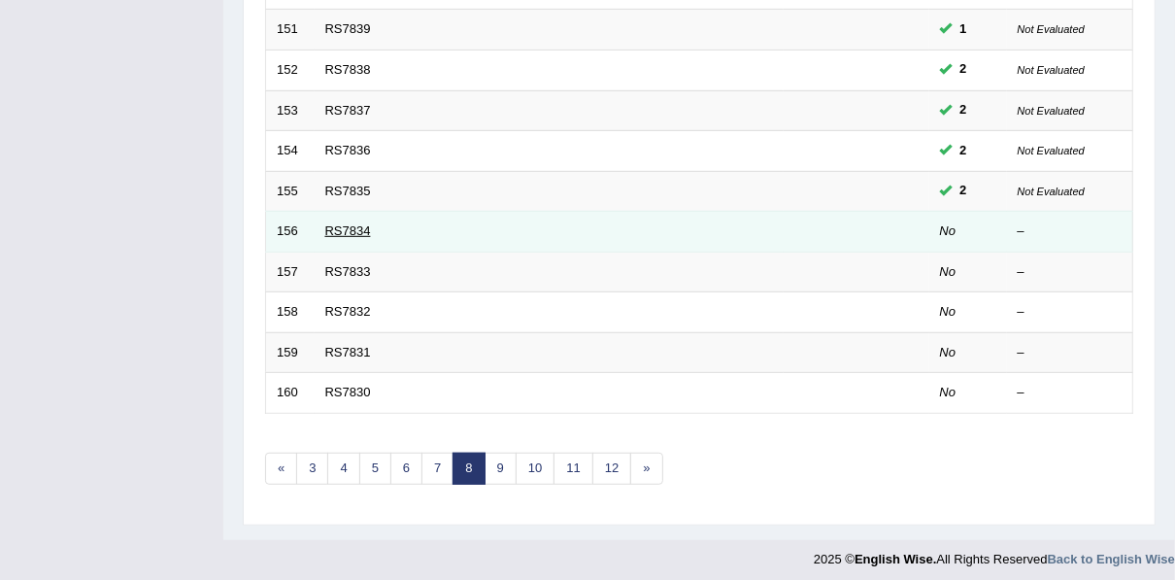
click at [352, 223] on link "RS7834" at bounding box center [348, 230] width 46 height 15
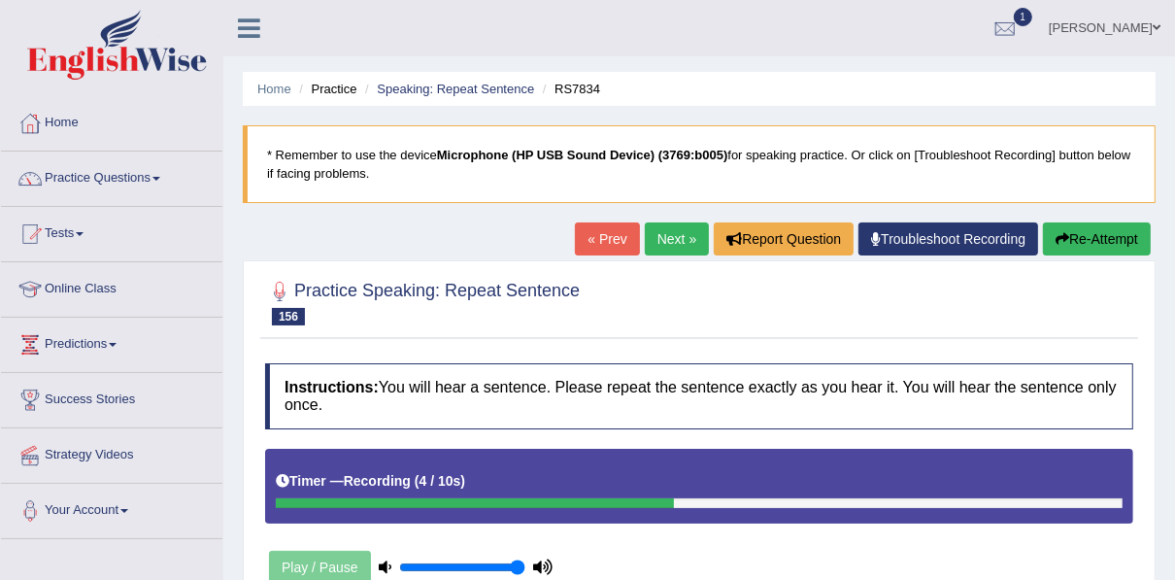
scroll to position [440, 0]
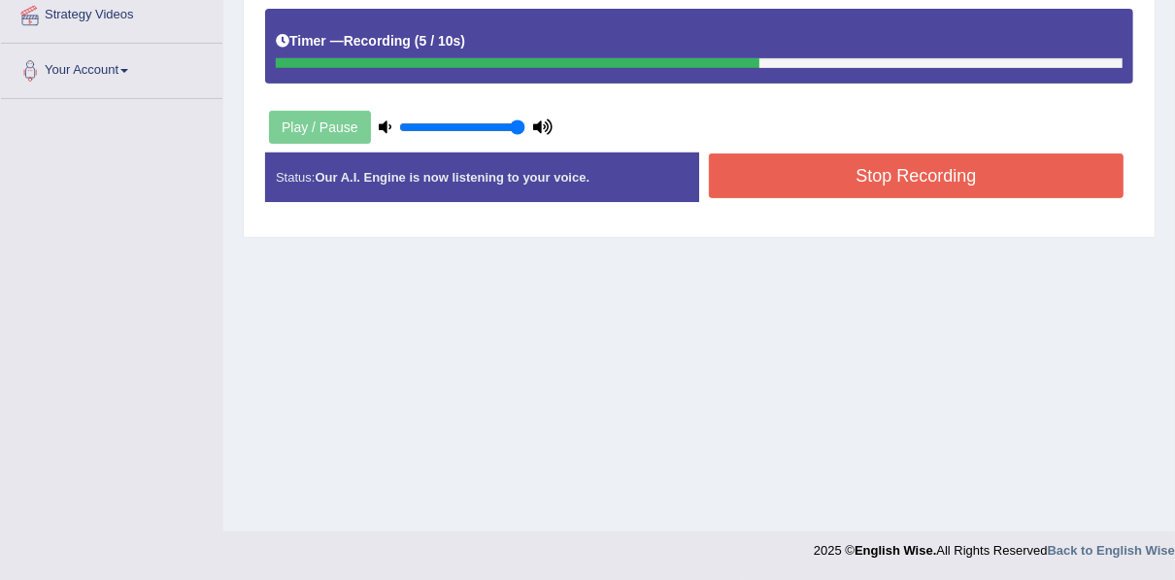
click at [926, 142] on div "Instructions: You will hear a sentence. Please repeat the sentence exactly as y…" at bounding box center [699, 71] width 878 height 314
click at [926, 159] on button "Stop Recording" at bounding box center [916, 175] width 415 height 45
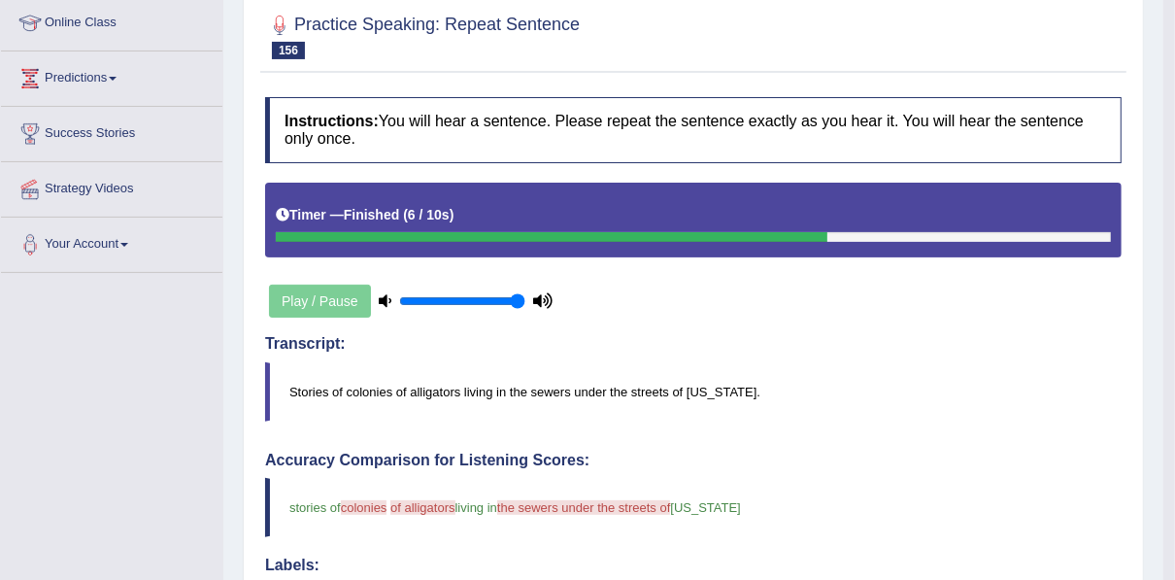
scroll to position [327, 0]
